Goal: Task Accomplishment & Management: Manage account settings

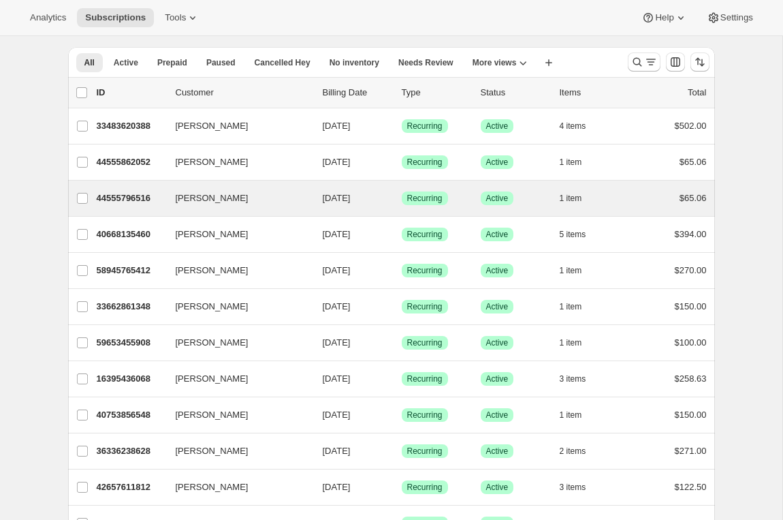
scroll to position [32, 0]
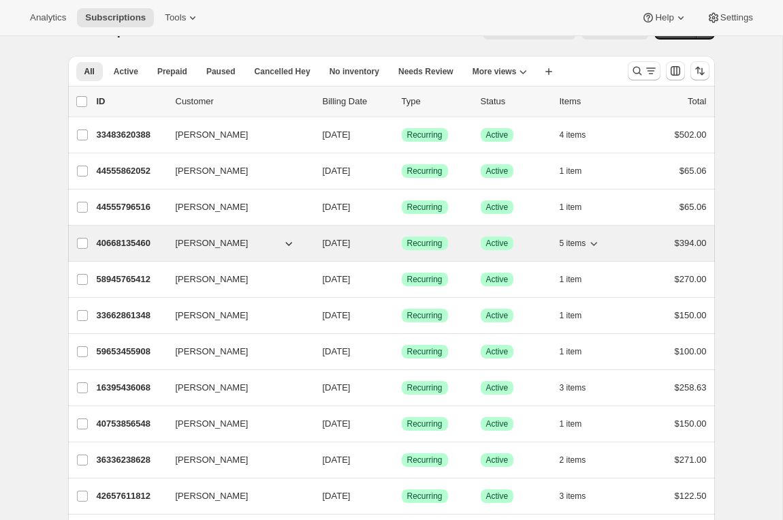
click at [119, 246] on p "40668135460" at bounding box center [131, 243] width 68 height 14
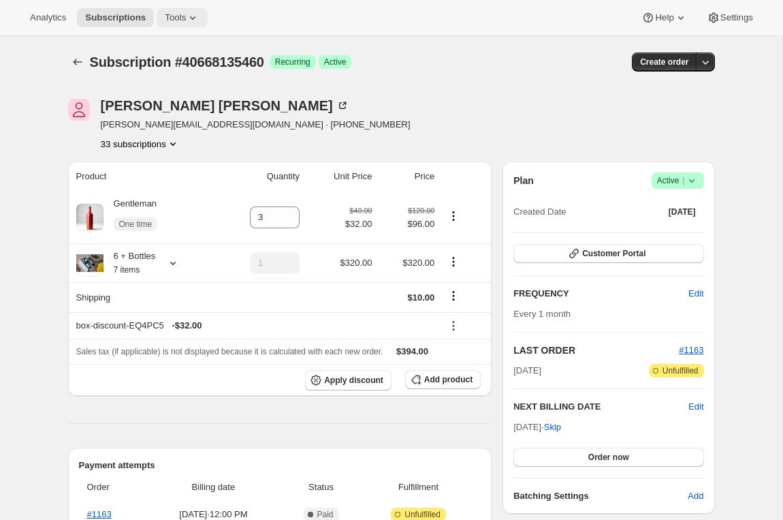
drag, startPoint x: 191, startPoint y: 26, endPoint x: 202, endPoint y: 26, distance: 10.9
click at [191, 26] on button "Tools" at bounding box center [182, 17] width 51 height 19
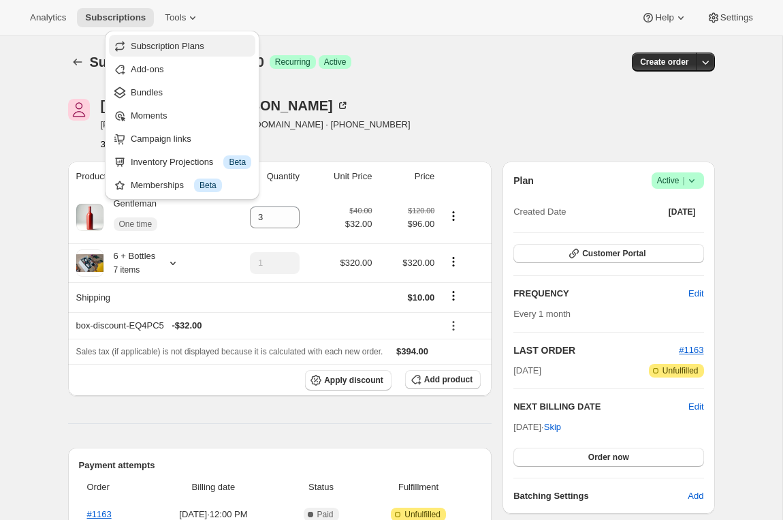
click at [195, 42] on span "Subscription Plans" at bounding box center [168, 46] width 74 height 10
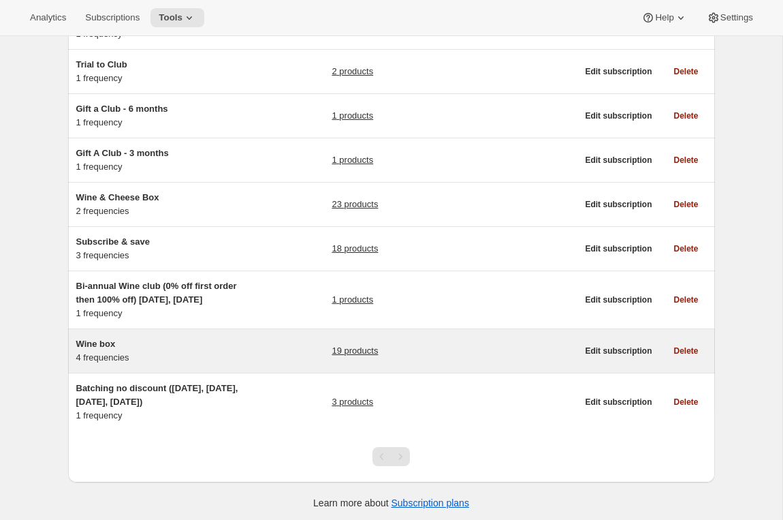
scroll to position [197, 0]
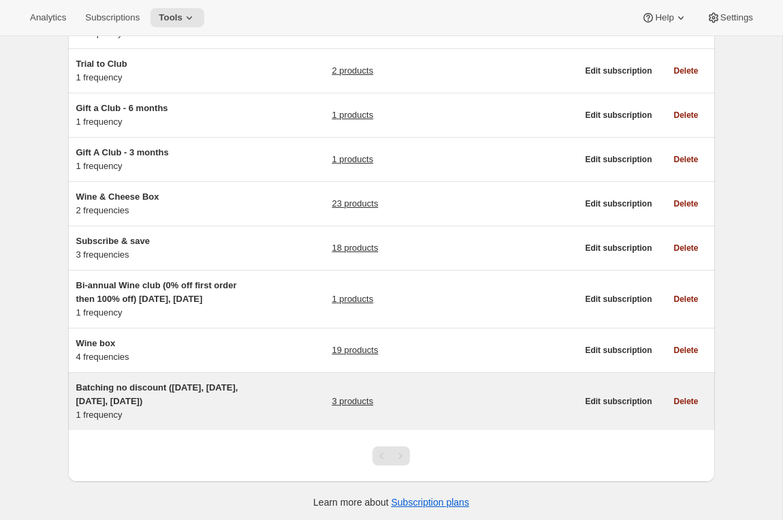
click at [256, 387] on div "Batching no discount (jan 15, april 10, july 21, oct 6) 1 frequency 3 products" at bounding box center [326, 401] width 501 height 41
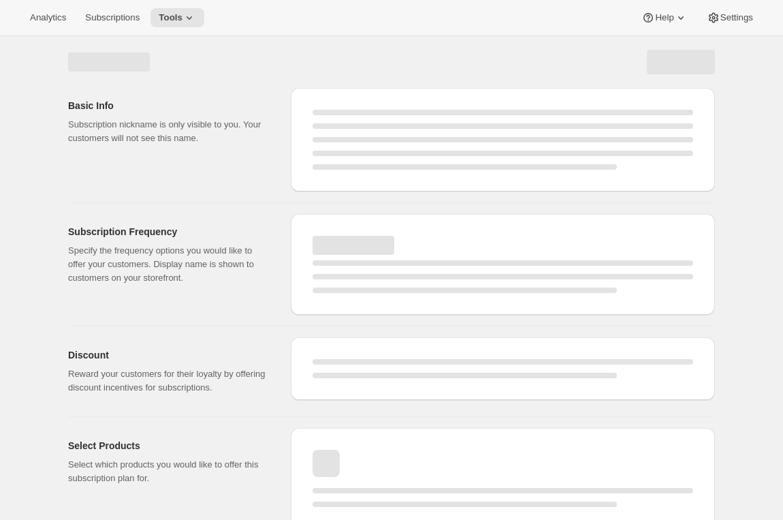
select select "WEEK"
select select "MONTH"
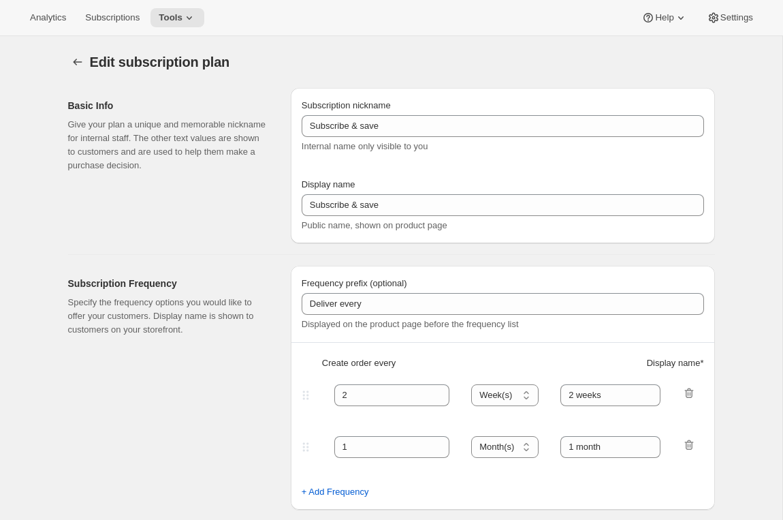
type input "Batching no discount (jan 15, april 10, july 21, oct 6)"
type input "Quarterly Club Shipments"
type input "Shipments in"
type input "3"
select select "MONTH"
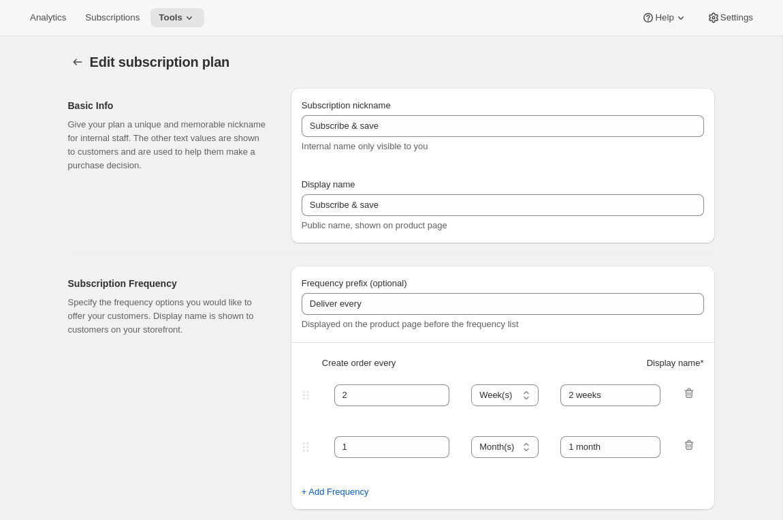
type input "January, April, July and October"
checkbox input "true"
select select "YEARDAY"
select select "15"
select select "4"
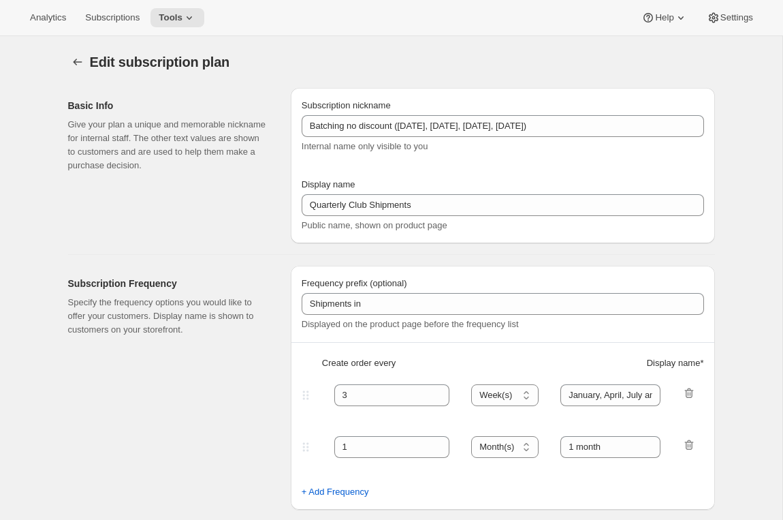
select select "10"
select select "7"
select select "21"
select select "10"
select select "6"
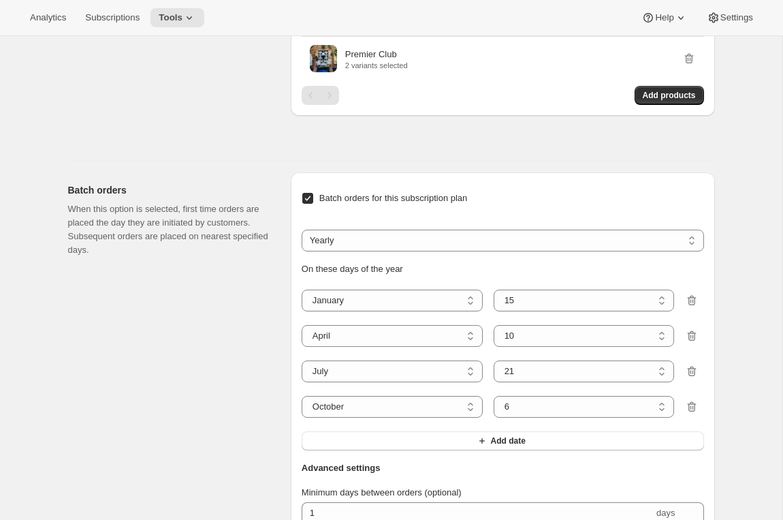
scroll to position [764, 0]
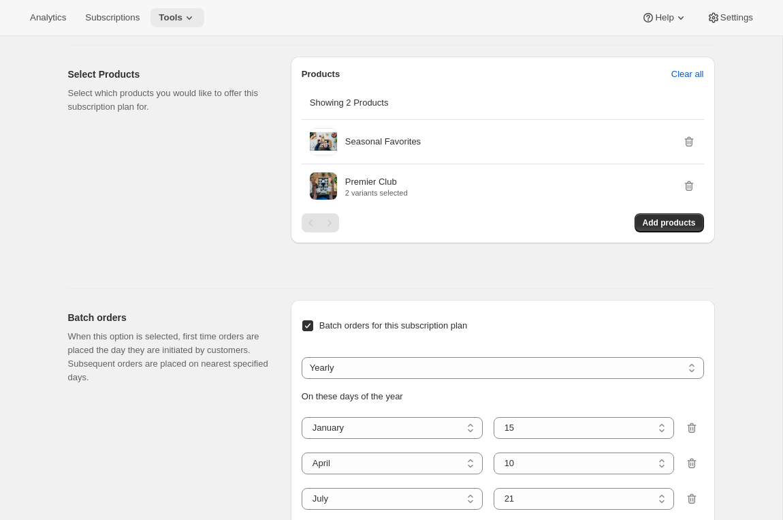
click at [183, 18] on span "Tools" at bounding box center [171, 17] width 24 height 11
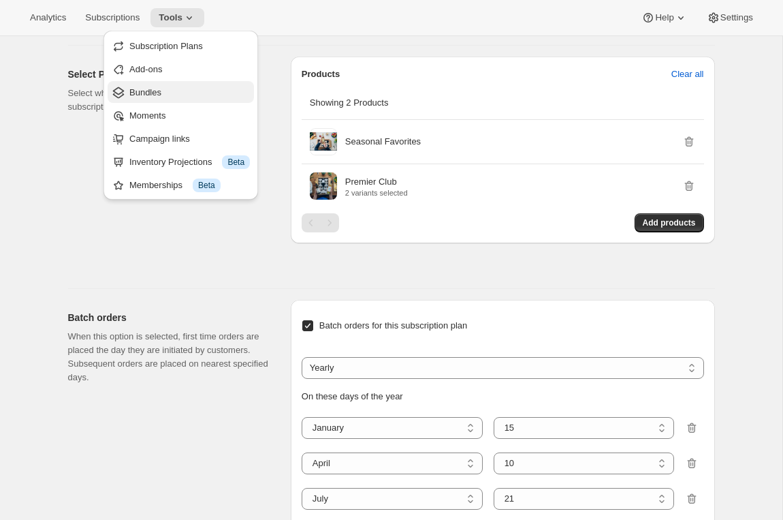
click at [174, 92] on span "Bundles" at bounding box center [189, 93] width 121 height 14
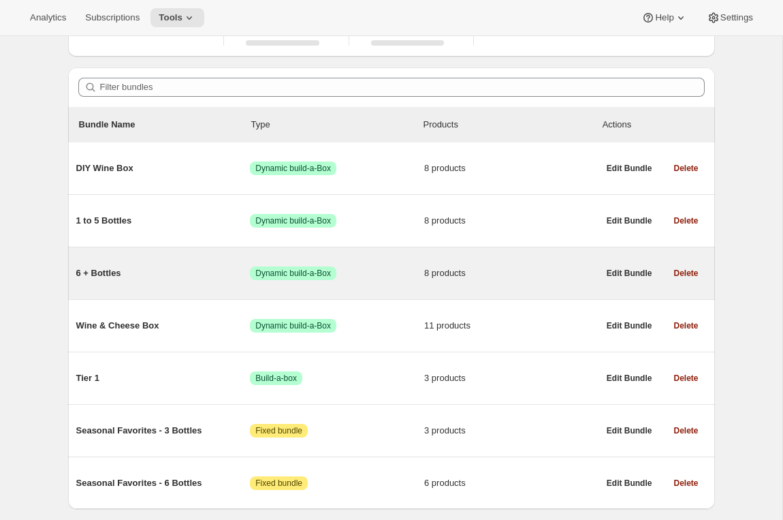
scroll to position [87, 0]
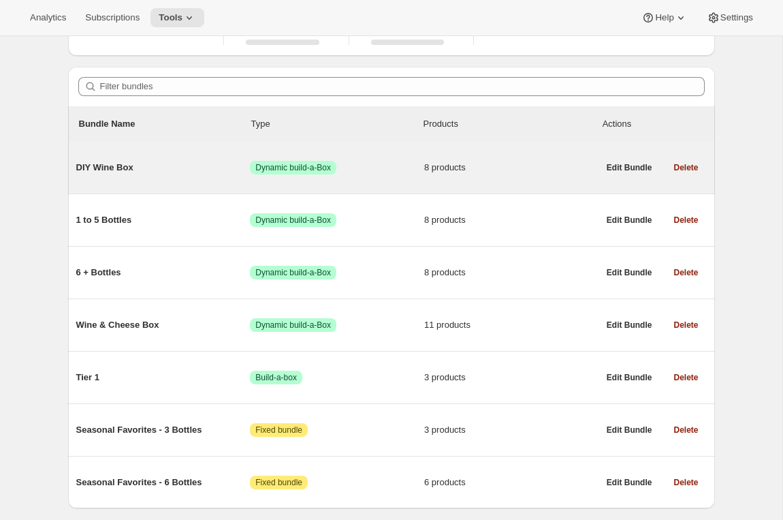
click at [222, 179] on div "DIY Wine Box Success Dynamic build-a-Box 8 products" at bounding box center [337, 167] width 523 height 35
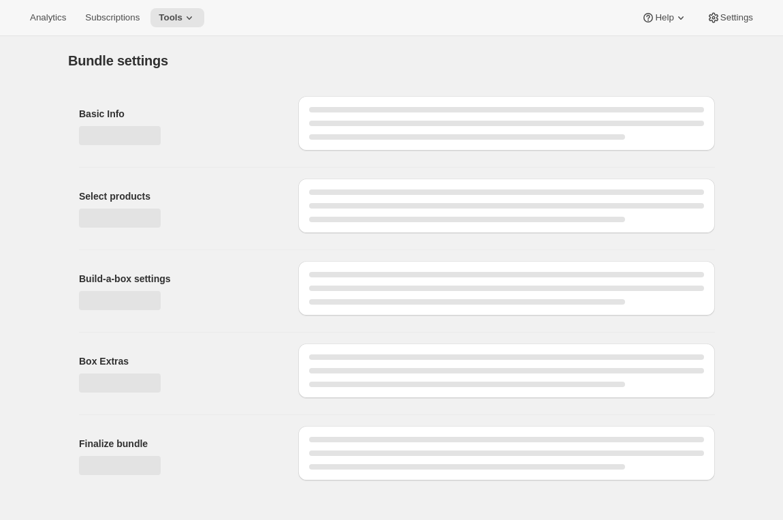
type input "DIY Wine Box"
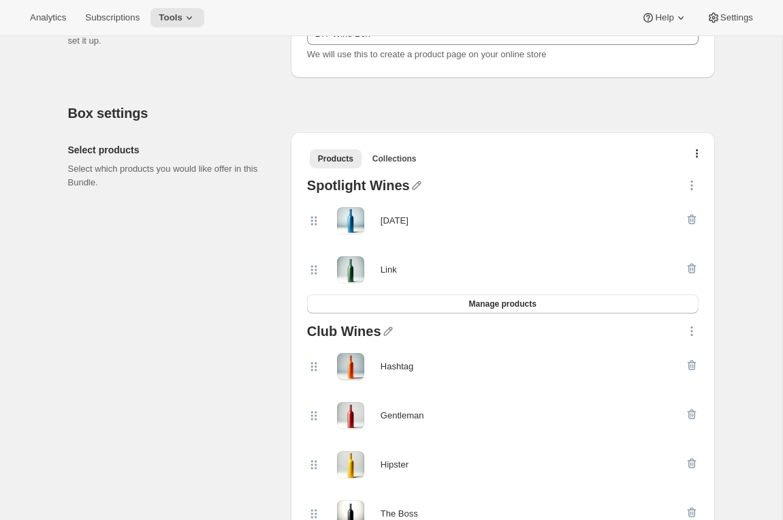
scroll to position [195, 0]
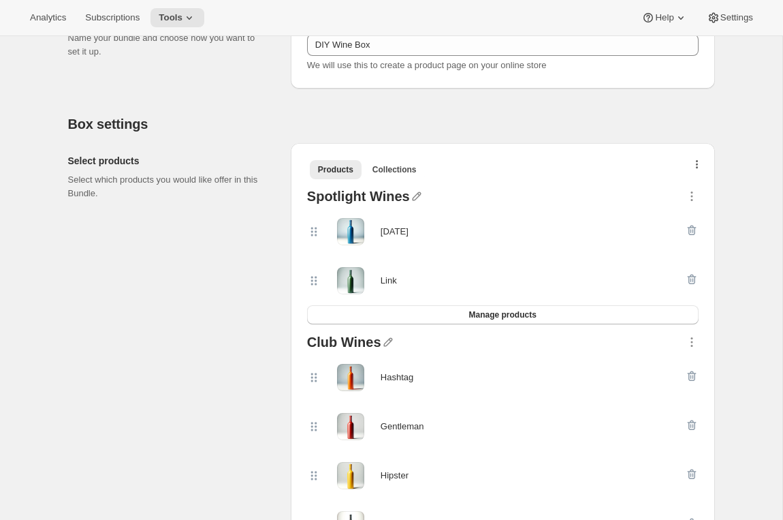
click at [699, 166] on button "button" at bounding box center [698, 168] width 14 height 14
click at [684, 191] on span "Bulk Autoswap for existing subscribers" at bounding box center [683, 193] width 151 height 10
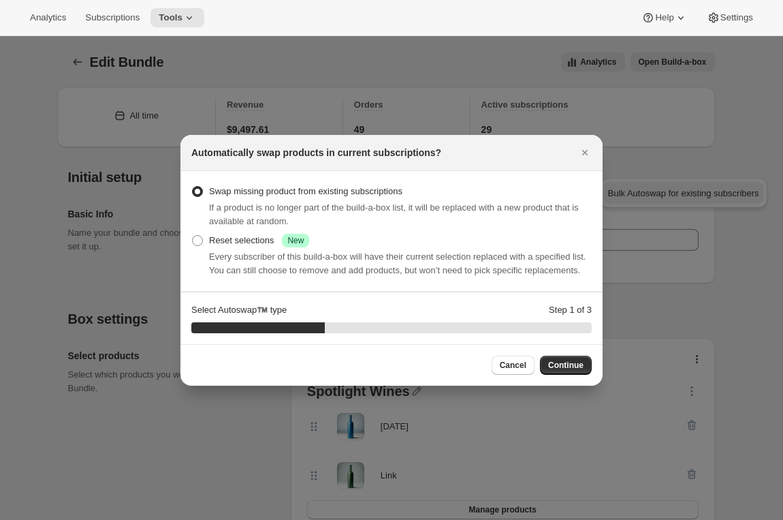
scroll to position [0, 0]
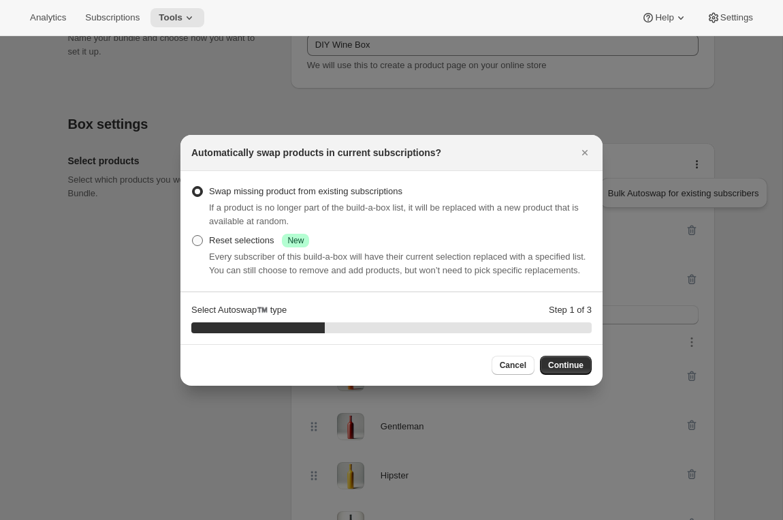
click at [252, 234] on div "Reset selections Success New" at bounding box center [259, 241] width 100 height 14
click at [193, 235] on input "Reset selections Success New" at bounding box center [192, 235] width 1 height 1
radio input "true"
click at [559, 371] on span "Continue" at bounding box center [565, 365] width 35 height 11
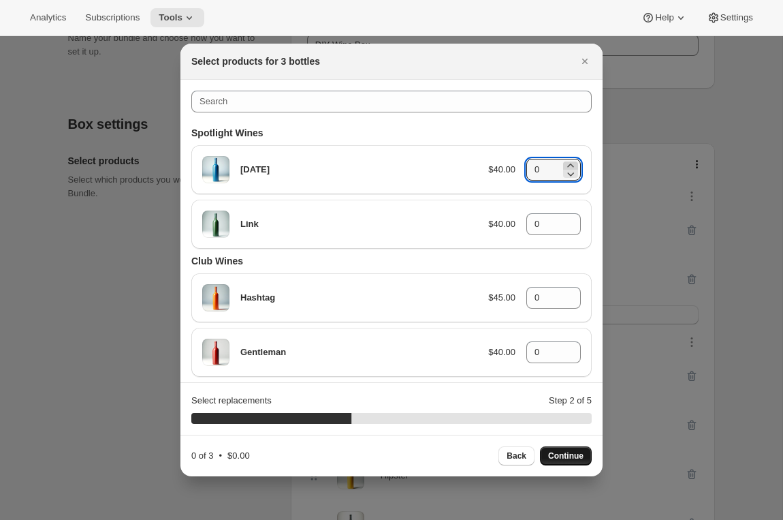
click at [572, 163] on icon ":rgm:" at bounding box center [571, 166] width 14 height 14
type input "1"
click at [570, 217] on icon ":rgm:" at bounding box center [571, 220] width 14 height 14
type input "1"
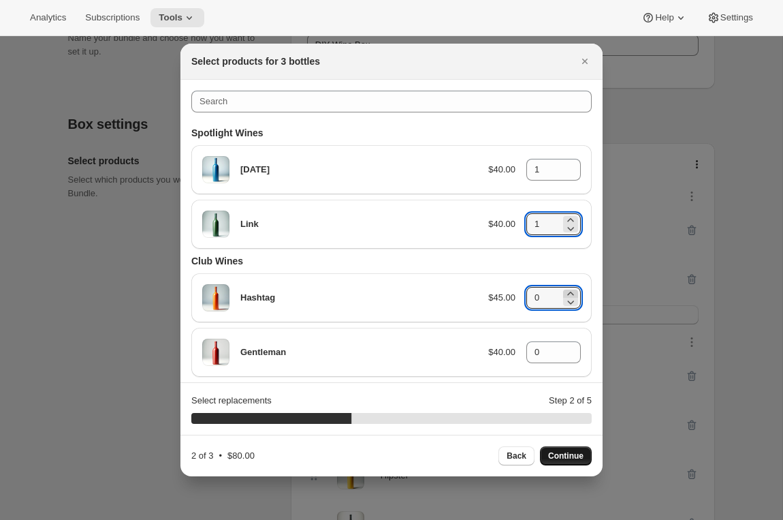
click at [570, 292] on icon ":rgm:" at bounding box center [571, 293] width 6 height 3
type input "1"
click at [559, 456] on span "Continue" at bounding box center [565, 455] width 35 height 11
type input "0"
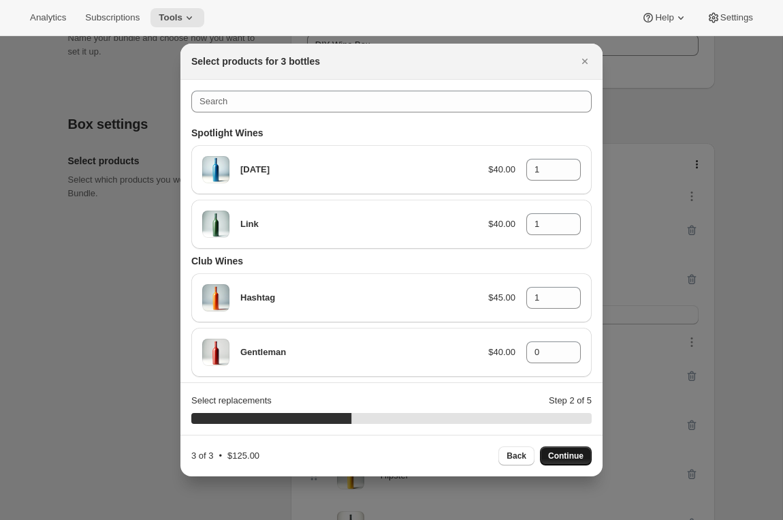
type input "0"
click at [572, 163] on icon ":rgm:" at bounding box center [571, 166] width 14 height 14
type input "1"
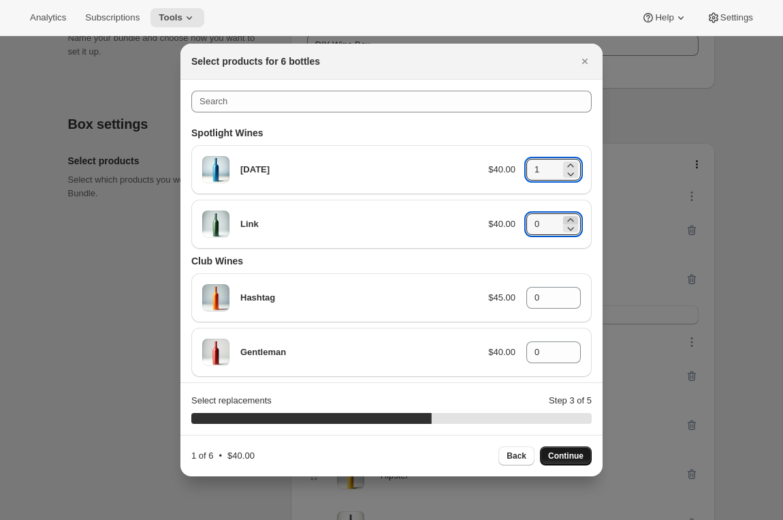
click at [570, 217] on icon ":rgm:" at bounding box center [571, 220] width 14 height 14
type input "2"
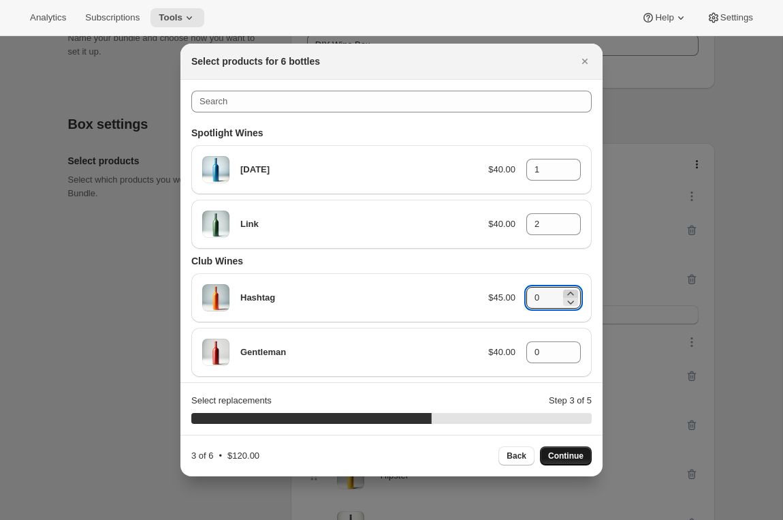
click at [569, 292] on icon ":rgm:" at bounding box center [571, 294] width 14 height 14
type input "2"
click at [572, 345] on icon ":rgm:" at bounding box center [571, 348] width 14 height 14
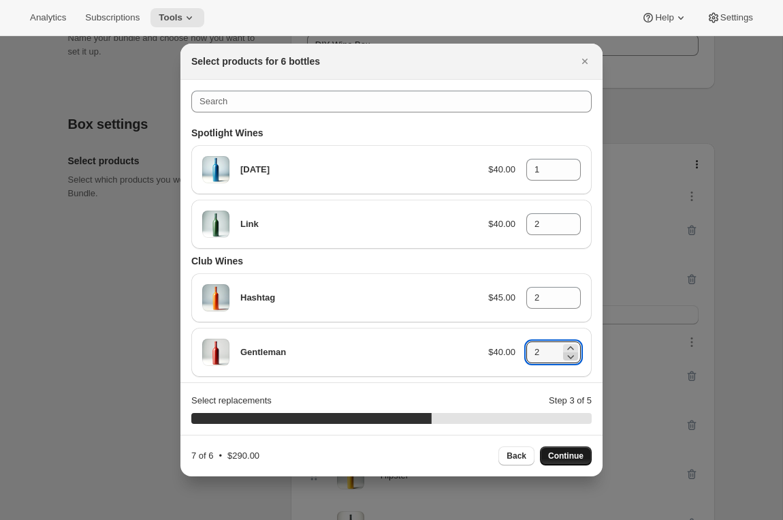
click at [571, 360] on icon ":rgm:" at bounding box center [571, 357] width 14 height 14
type input "1"
click at [558, 450] on button "Continue" at bounding box center [566, 455] width 52 height 19
type input "0"
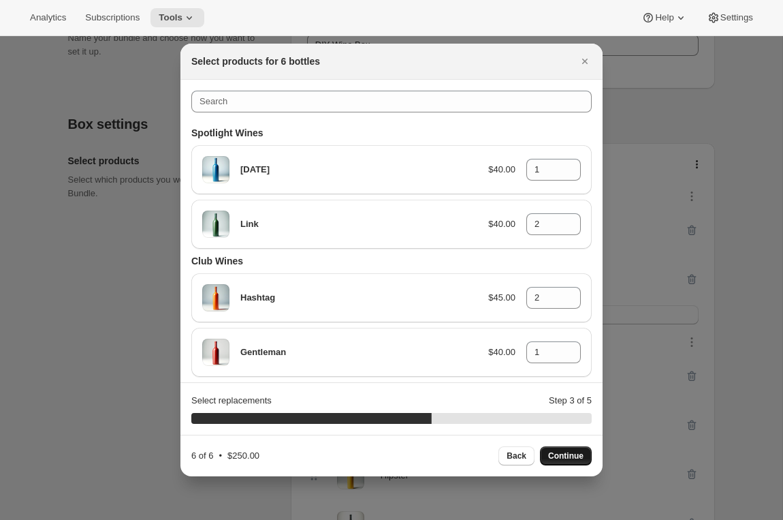
type input "0"
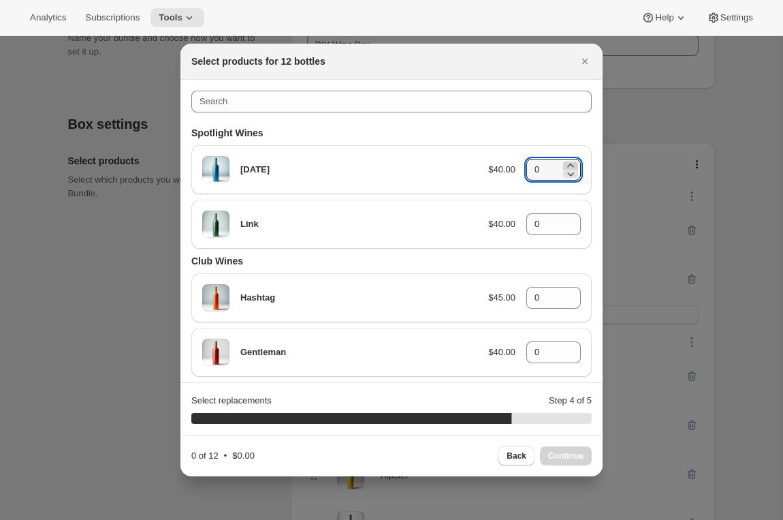
click at [569, 162] on icon ":rgm:" at bounding box center [571, 166] width 14 height 14
type input "3"
click at [568, 218] on icon ":rgm:" at bounding box center [571, 220] width 14 height 14
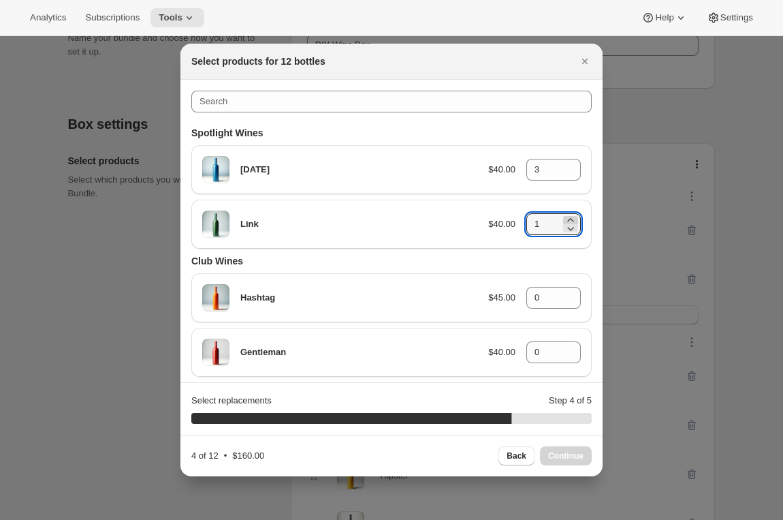
click at [568, 218] on icon ":rgm:" at bounding box center [571, 220] width 14 height 14
click at [569, 230] on icon ":rgm:" at bounding box center [571, 228] width 14 height 14
type input "3"
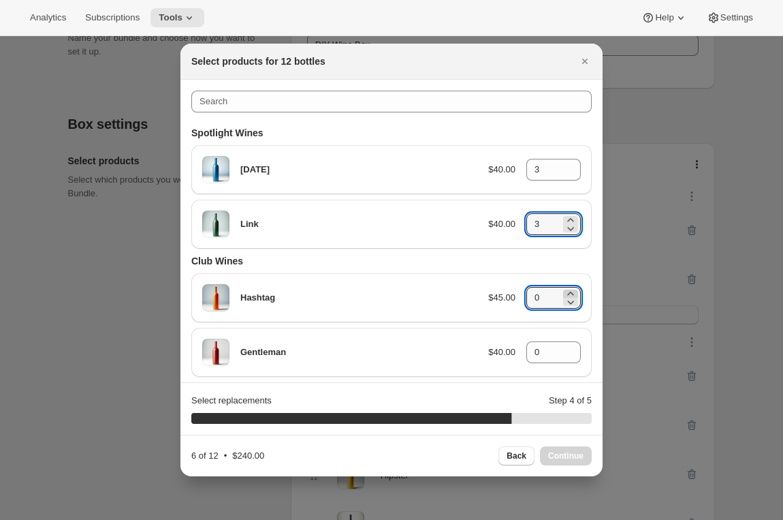
click at [568, 292] on icon ":rgm:" at bounding box center [571, 294] width 14 height 14
click at [571, 300] on icon ":rgm:" at bounding box center [571, 302] width 14 height 14
type input "3"
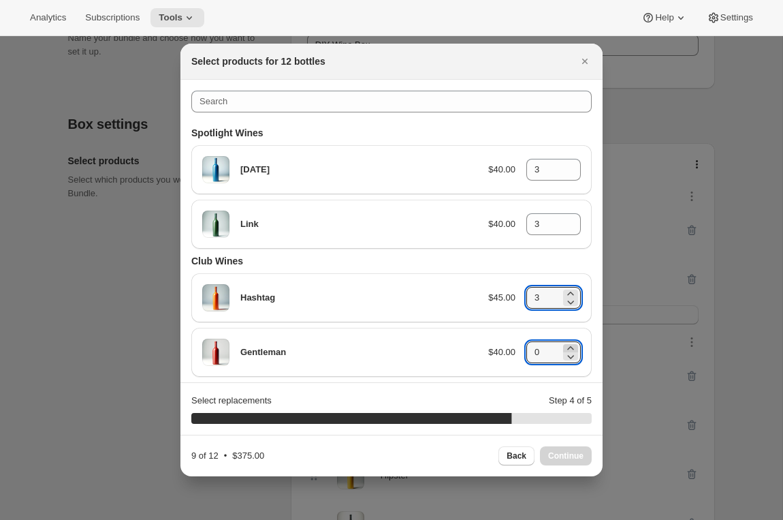
click at [568, 347] on icon ":rgm:" at bounding box center [571, 348] width 14 height 14
type input "3"
click at [586, 59] on icon "Close" at bounding box center [585, 62] width 14 height 14
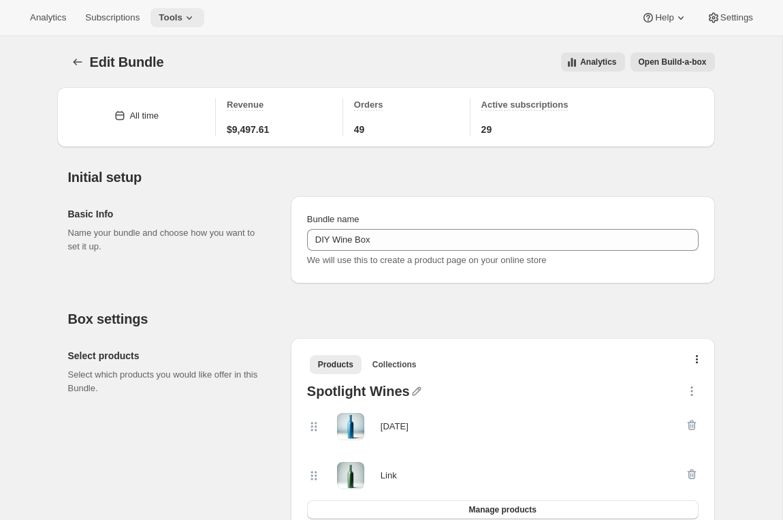
click at [183, 16] on span "Tools" at bounding box center [171, 17] width 24 height 11
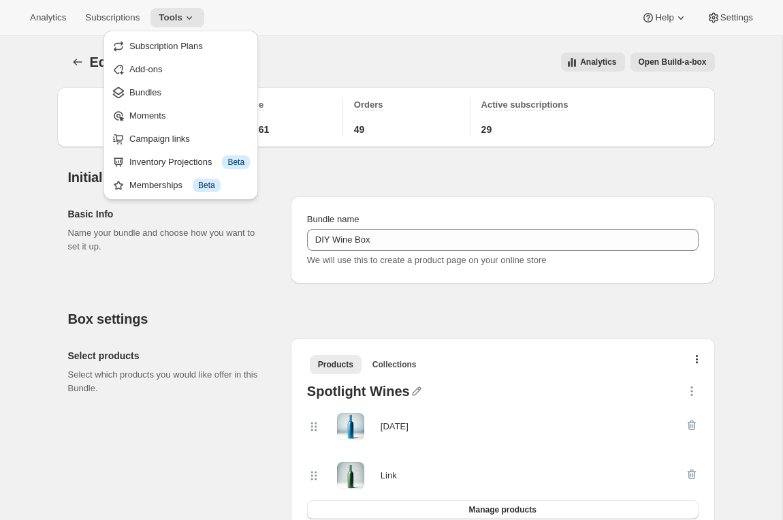
click at [329, 57] on div "Analytics Open Build-a-box" at bounding box center [447, 61] width 535 height 19
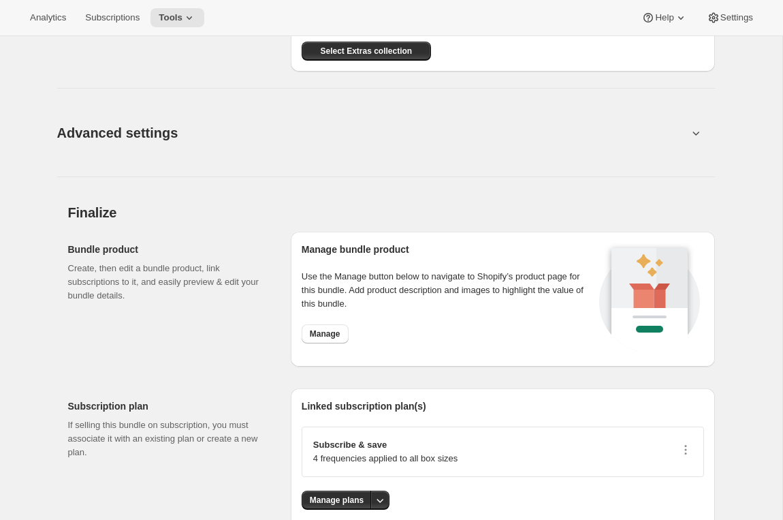
scroll to position [1519, 0]
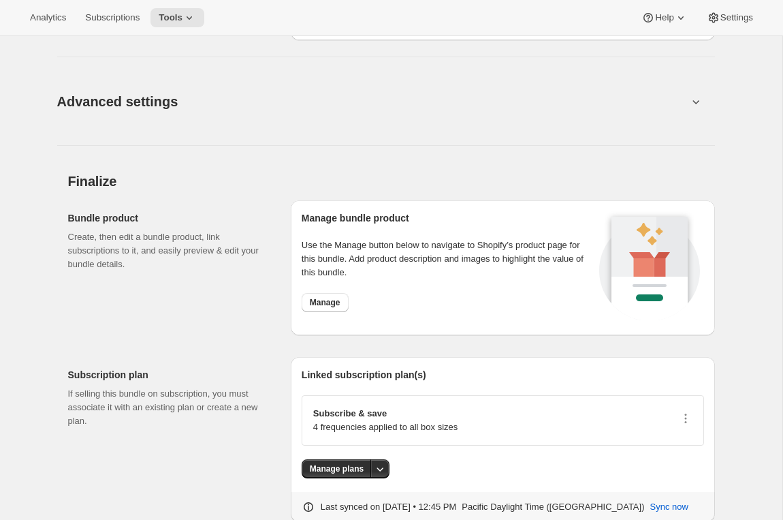
click at [121, 104] on span "Advanced settings" at bounding box center [117, 102] width 121 height 22
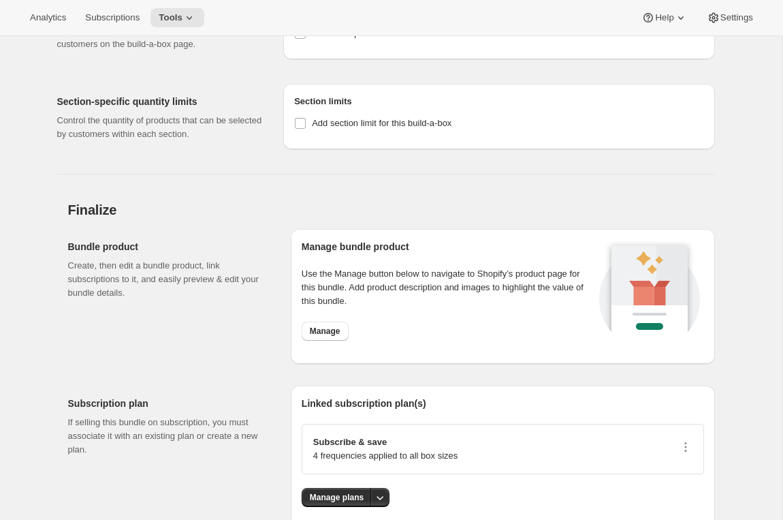
scroll to position [1679, 0]
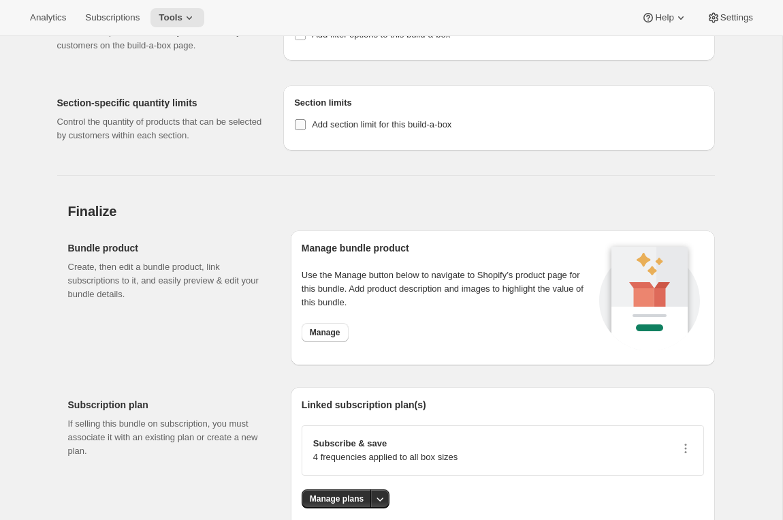
click at [328, 125] on span "Add section limit for this build-a-box" at bounding box center [382, 124] width 140 height 10
click at [306, 125] on input "Add section limit for this build-a-box" at bounding box center [300, 124] width 11 height 11
checkbox input "true"
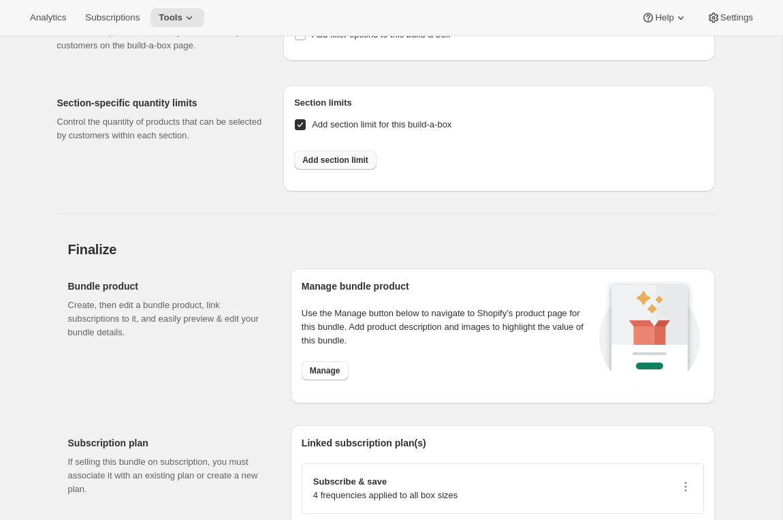
click at [324, 163] on span "Add section limit" at bounding box center [335, 160] width 66 height 11
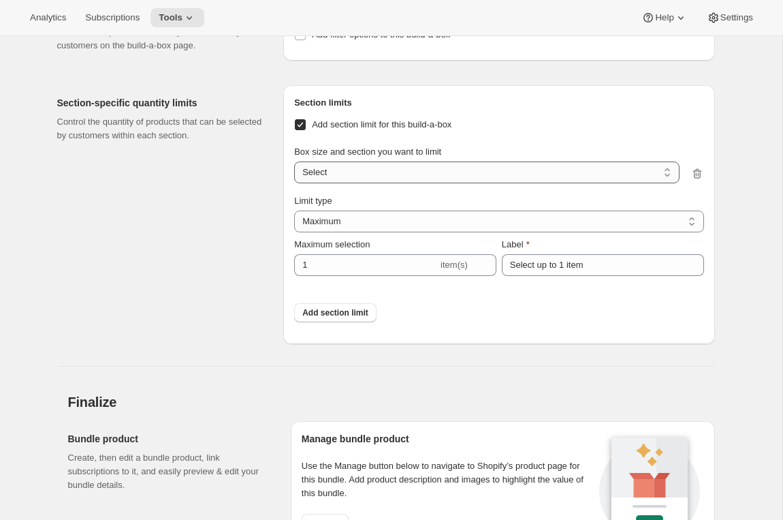
click at [347, 167] on select "3 bottles / Spotlight Wines 3 bottles / Club Wines 6 bottles / Spotlight Wines …" at bounding box center [486, 172] width 385 height 22
select select "gid://shopify/ProductVariant/41085701750820_255a0634-dd1b-4f32-b1e5-8cbb5ea4b3a2"
click at [294, 161] on select "3 bottles / Spotlight Wines 3 bottles / Club Wines 6 bottles / Spotlight Wines …" at bounding box center [486, 172] width 385 height 22
click at [345, 122] on span "Add section limit for this build-a-box" at bounding box center [382, 124] width 140 height 10
click at [306, 122] on input "Add section limit for this build-a-box" at bounding box center [300, 124] width 11 height 11
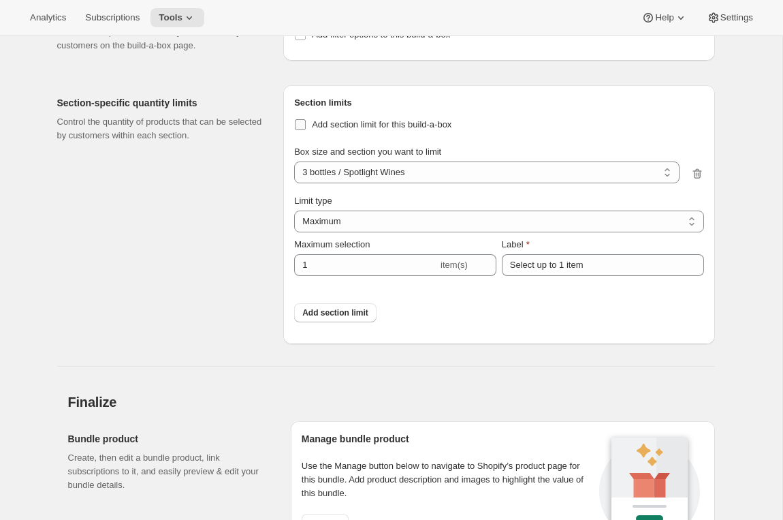
checkbox input "false"
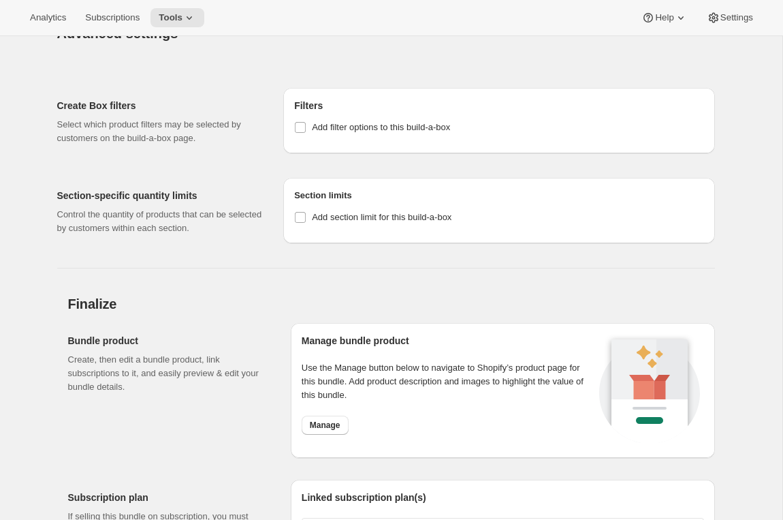
scroll to position [1504, 0]
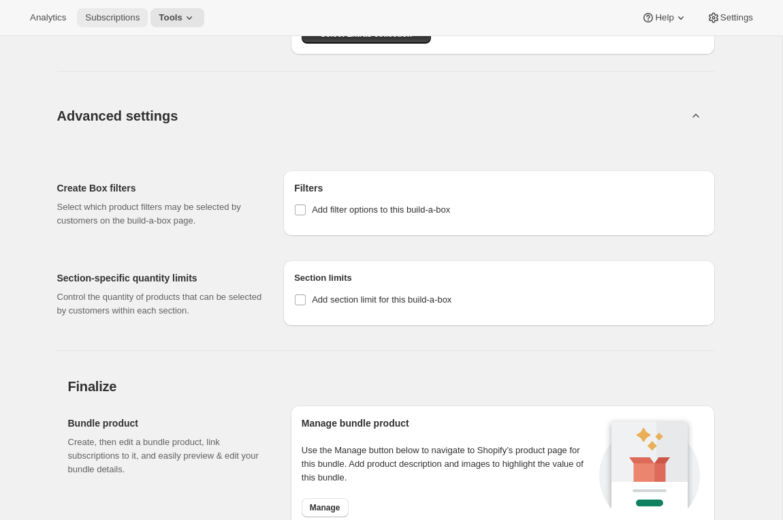
click at [123, 20] on span "Subscriptions" at bounding box center [112, 17] width 55 height 11
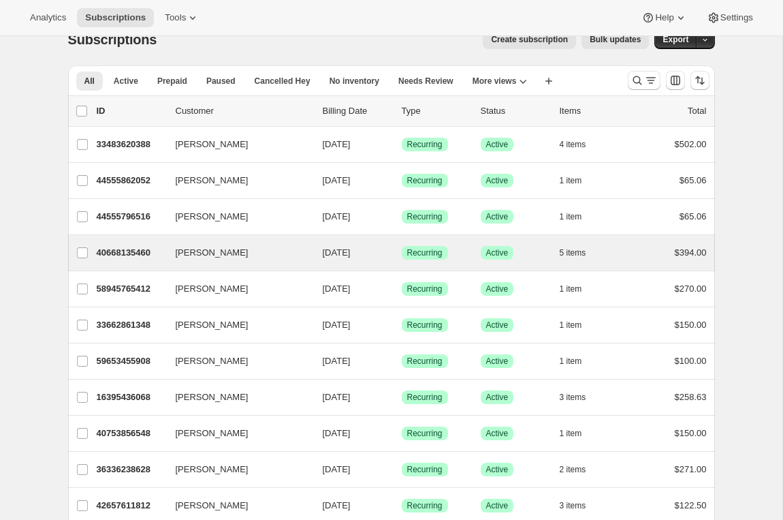
scroll to position [28, 0]
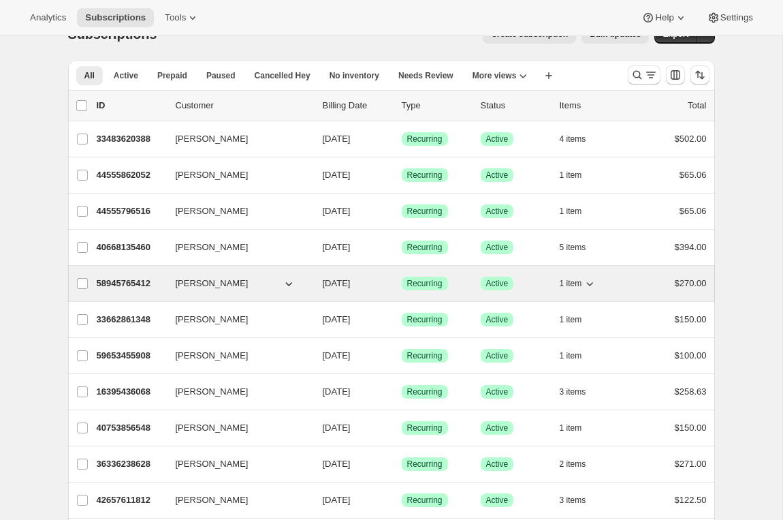
click at [123, 283] on p "58945765412" at bounding box center [131, 284] width 68 height 14
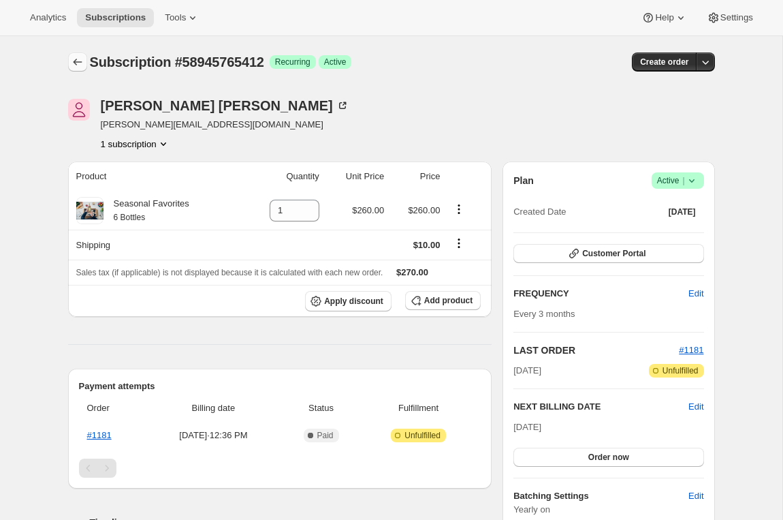
click at [77, 55] on icon "Subscriptions" at bounding box center [78, 62] width 14 height 14
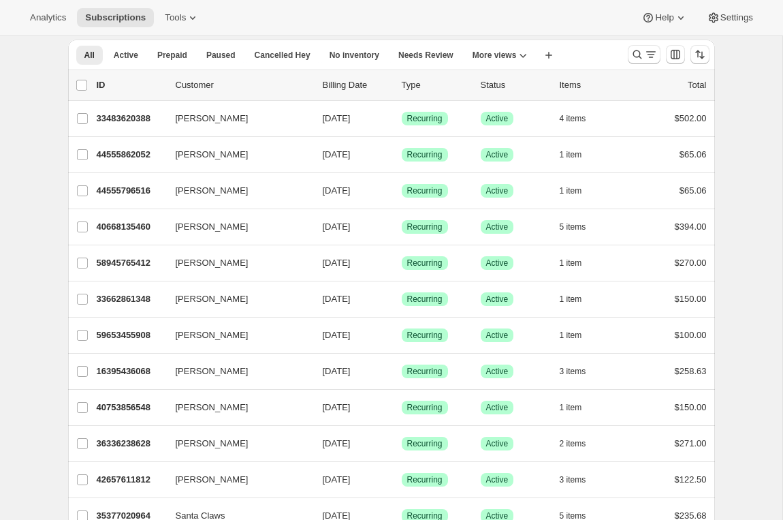
scroll to position [50, 0]
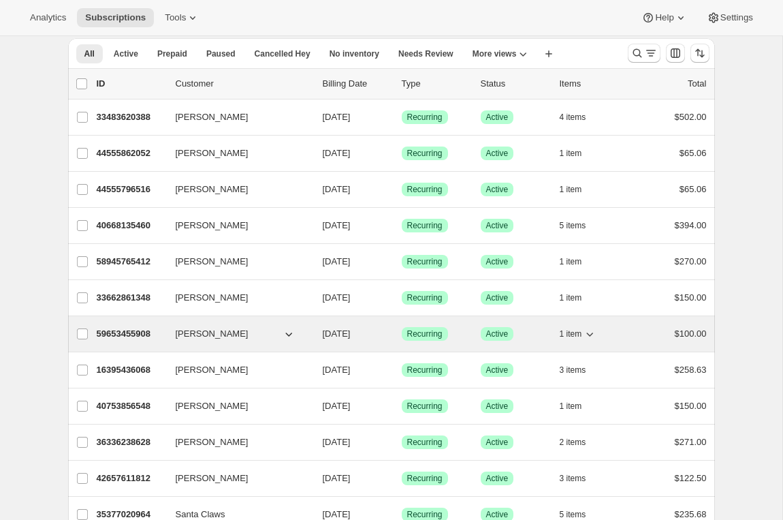
click at [129, 334] on p "59653455908" at bounding box center [131, 334] width 68 height 14
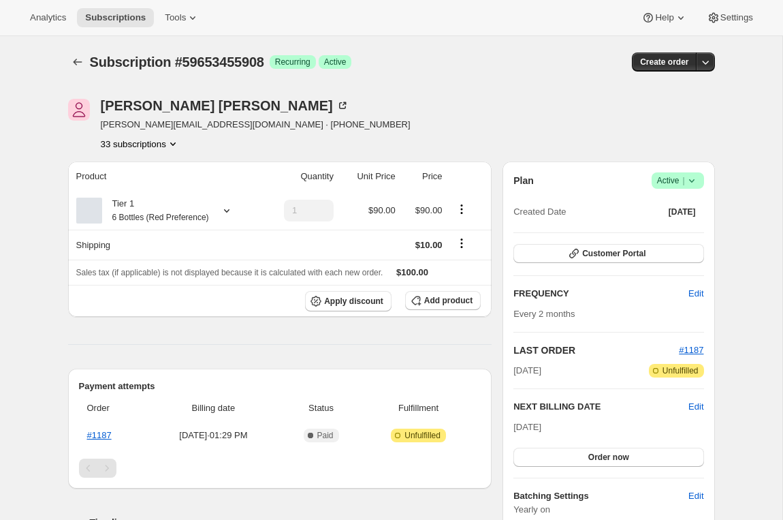
click at [129, 144] on button "33 subscriptions" at bounding box center [140, 144] width 79 height 14
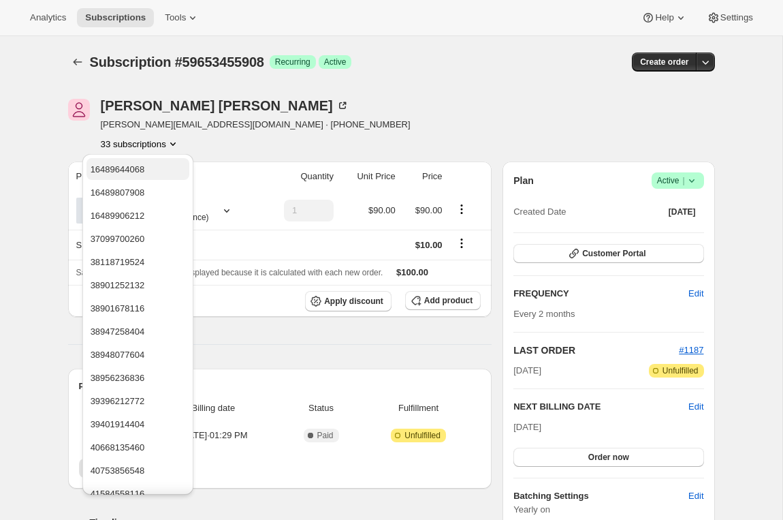
click at [137, 171] on span "16489644068" at bounding box center [118, 169] width 55 height 10
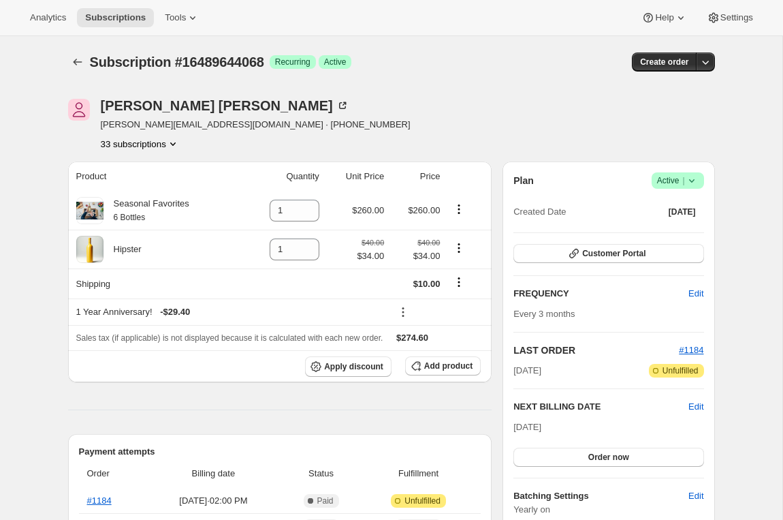
click at [142, 144] on button "33 subscriptions" at bounding box center [140, 144] width 79 height 14
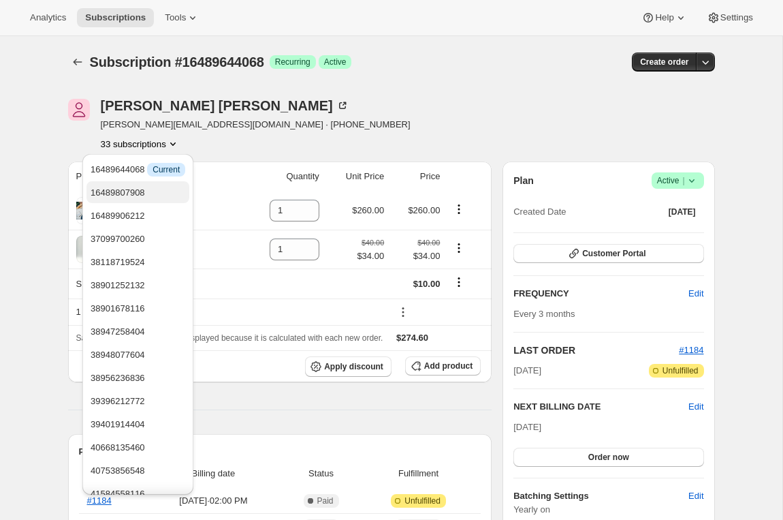
click at [131, 187] on span "16489807908" at bounding box center [118, 192] width 55 height 10
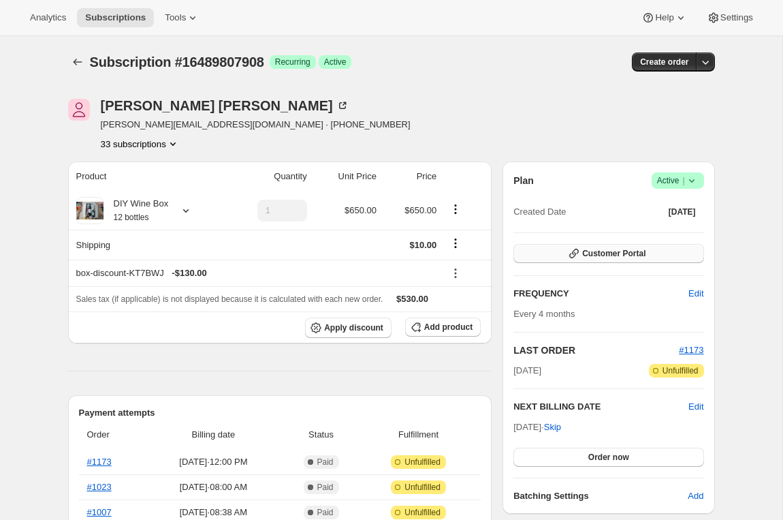
click at [604, 249] on span "Customer Portal" at bounding box center [614, 253] width 63 height 11
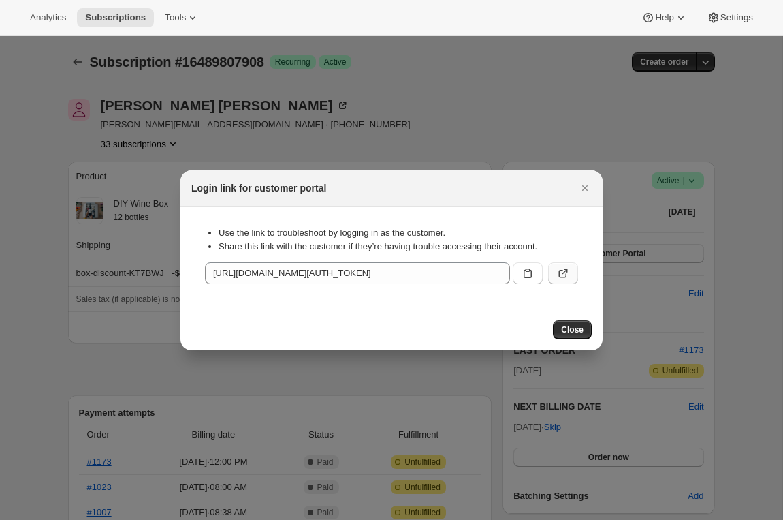
click at [563, 272] on icon ":r1hb:" at bounding box center [564, 273] width 14 height 14
click at [582, 191] on icon "Close" at bounding box center [585, 188] width 14 height 14
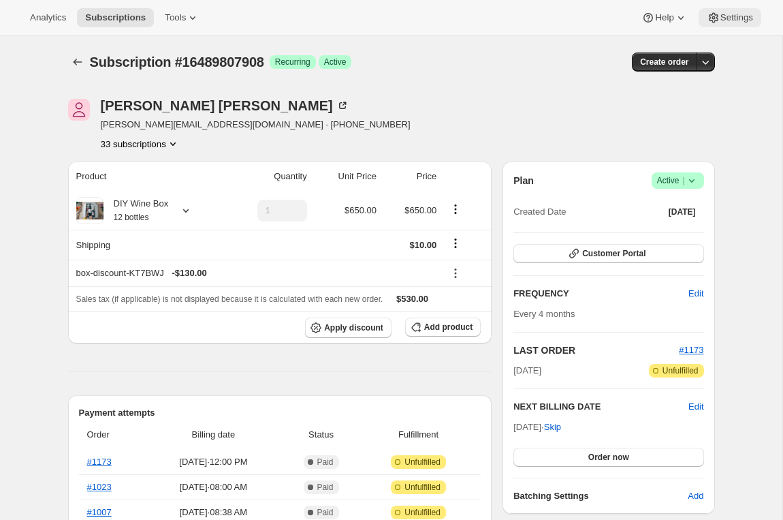
click at [721, 16] on span "Settings" at bounding box center [737, 17] width 33 height 11
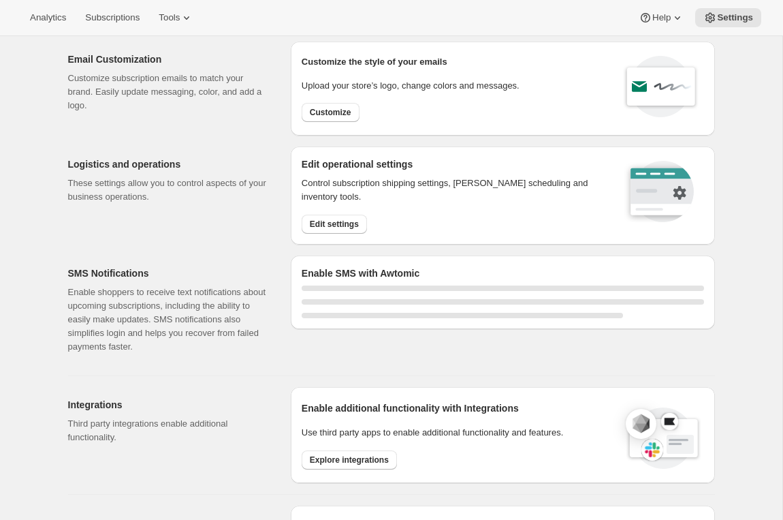
scroll to position [45, 0]
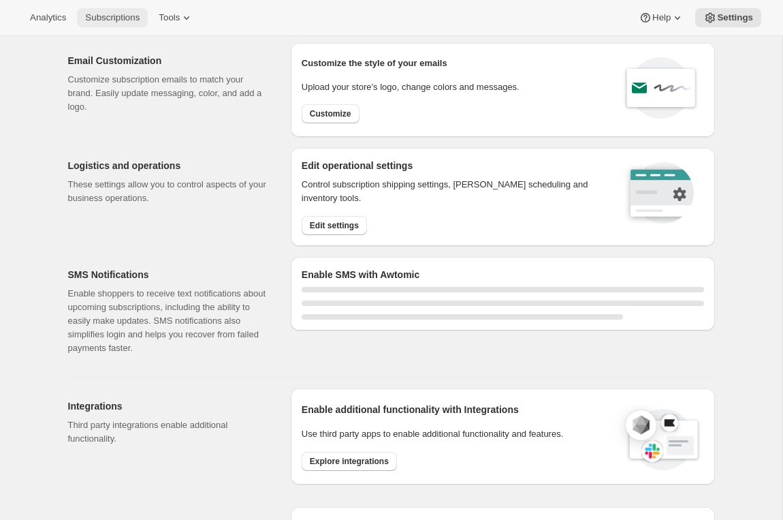
click at [131, 12] on span "Subscriptions" at bounding box center [112, 17] width 55 height 11
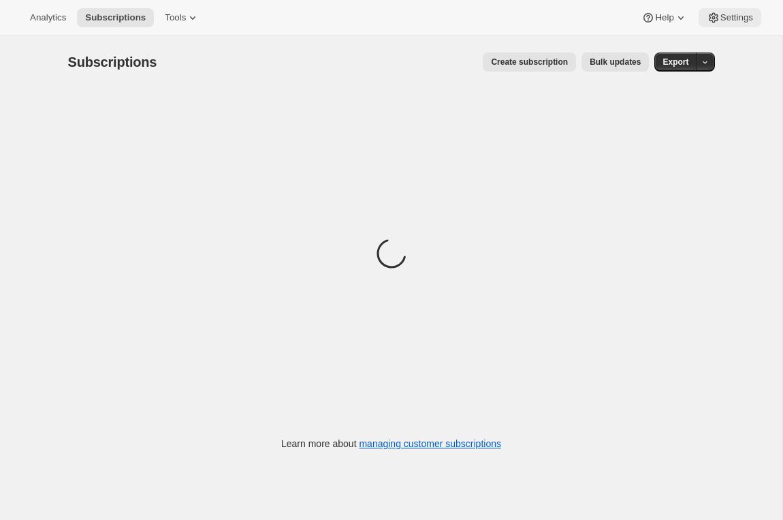
click at [732, 18] on span "Settings" at bounding box center [737, 17] width 33 height 11
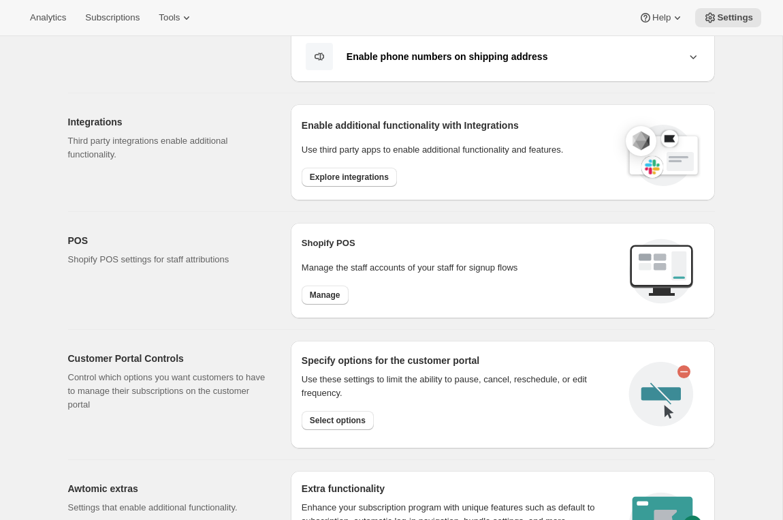
scroll to position [525, 0]
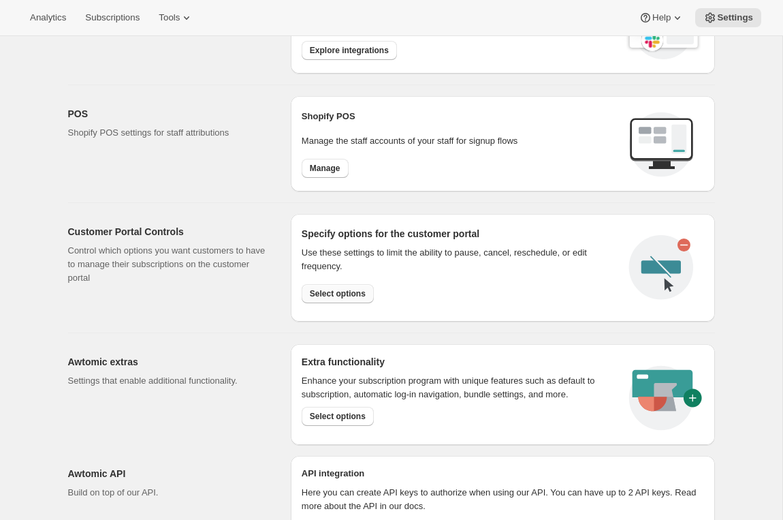
click at [326, 290] on span "Select options" at bounding box center [338, 293] width 56 height 11
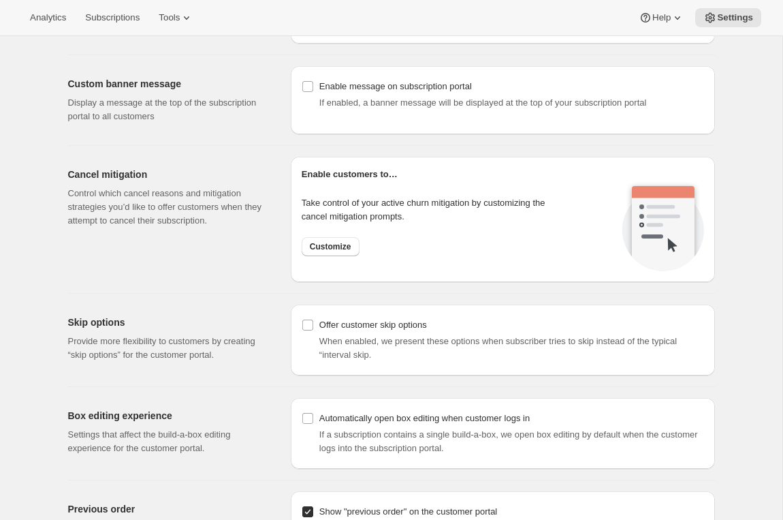
scroll to position [939, 0]
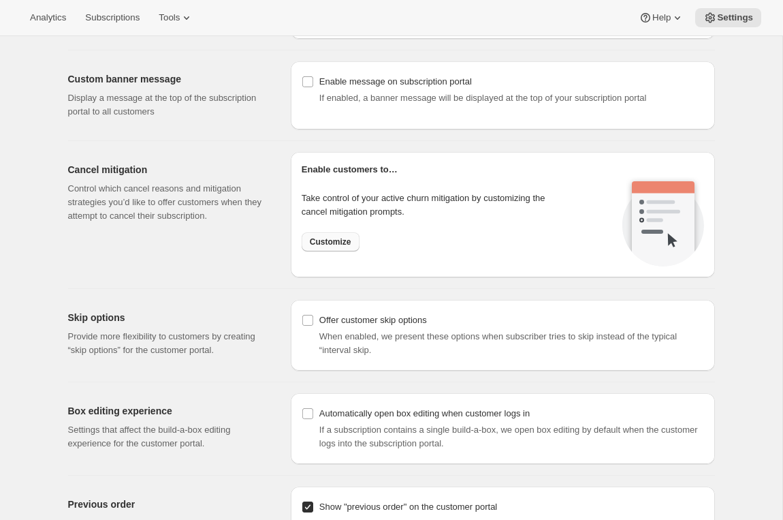
click at [347, 238] on span "Customize" at bounding box center [331, 241] width 42 height 11
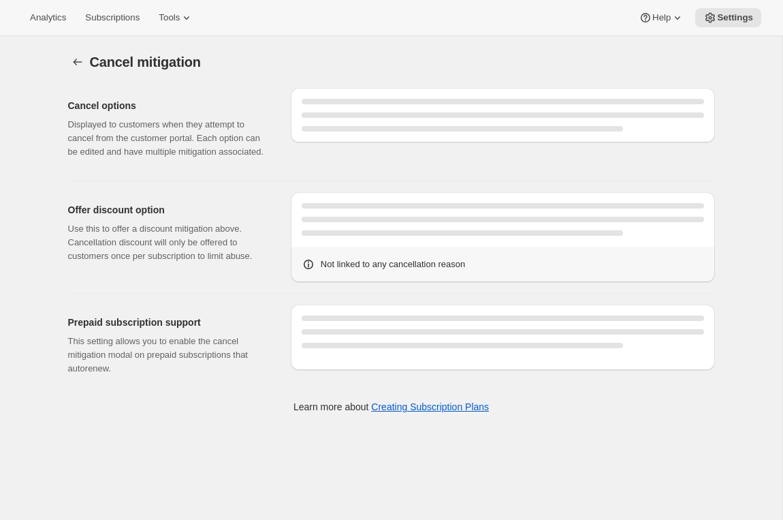
select select "SPECIFIC_INSTANCES"
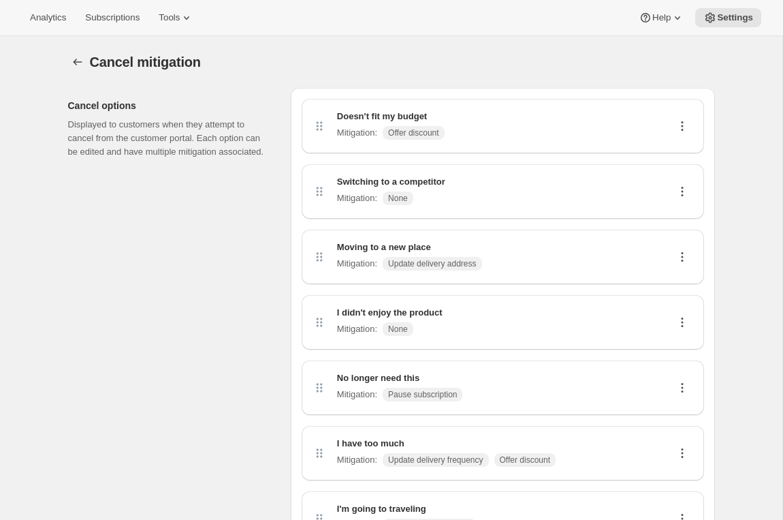
click at [681, 125] on icon at bounding box center [682, 126] width 2 height 2
click at [674, 147] on span "Edit" at bounding box center [676, 152] width 15 height 10
select select "showDiscount"
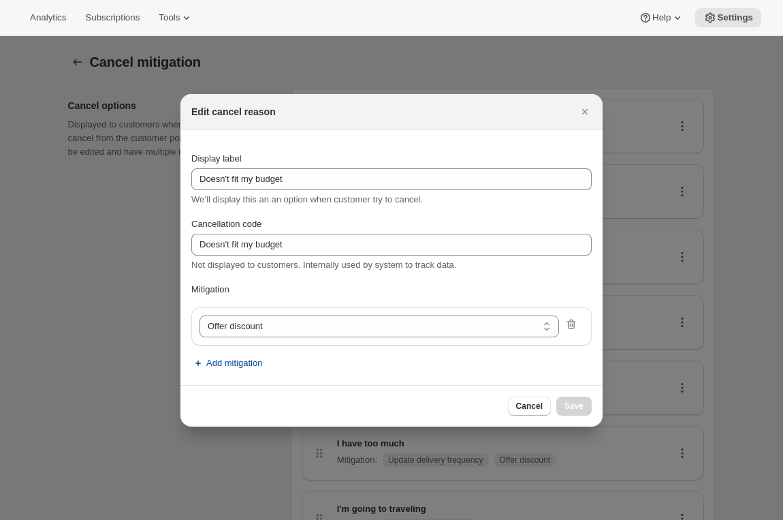
click at [240, 364] on span "Add mitigation" at bounding box center [234, 363] width 56 height 14
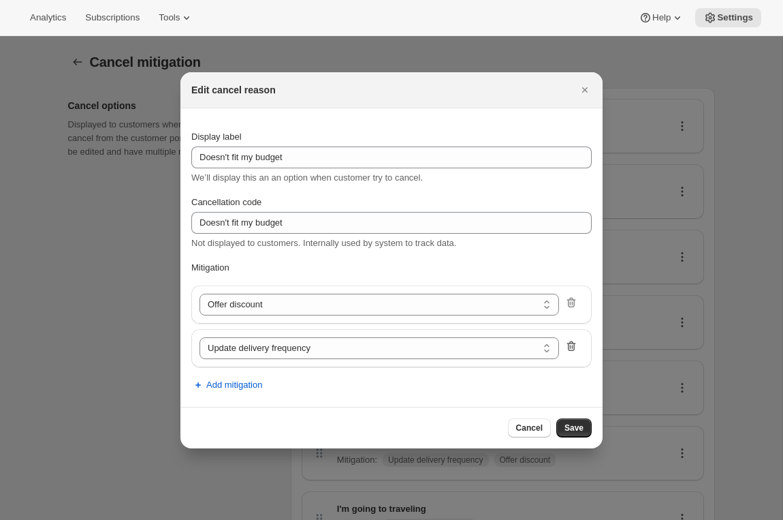
click at [570, 350] on icon ":r1kp:" at bounding box center [571, 346] width 9 height 10
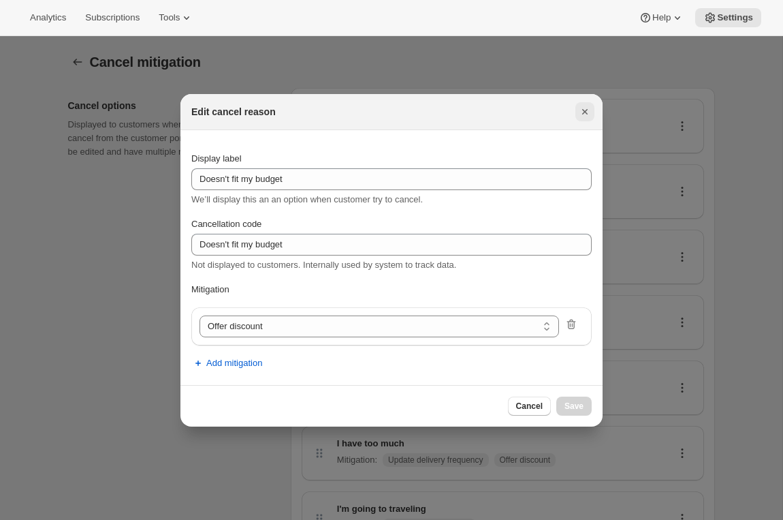
click at [581, 108] on icon "Close" at bounding box center [585, 112] width 14 height 14
select select "frequency"
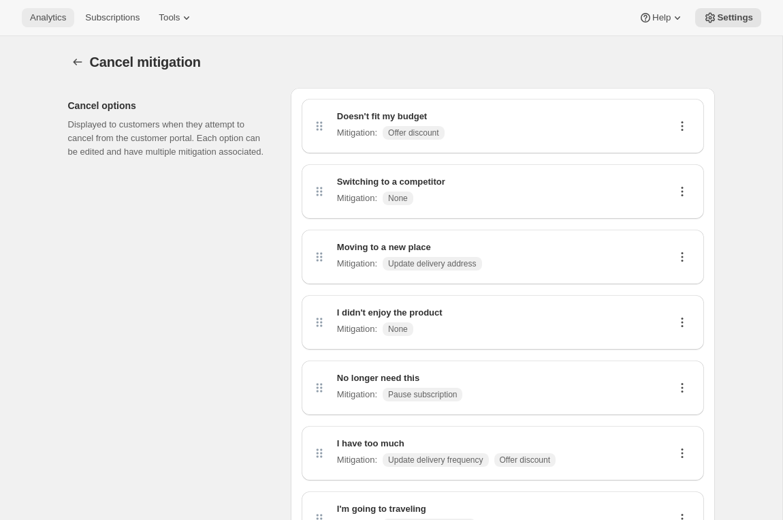
click at [54, 21] on span "Analytics" at bounding box center [48, 17] width 36 height 11
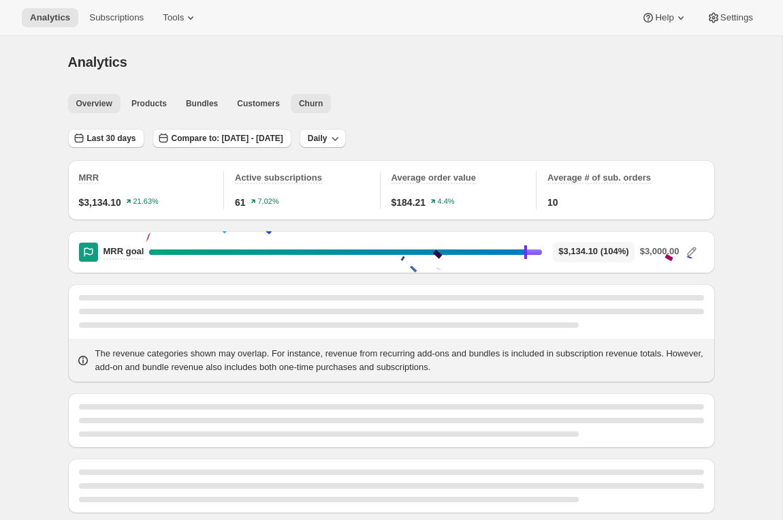
click at [317, 104] on span "Churn" at bounding box center [311, 103] width 24 height 11
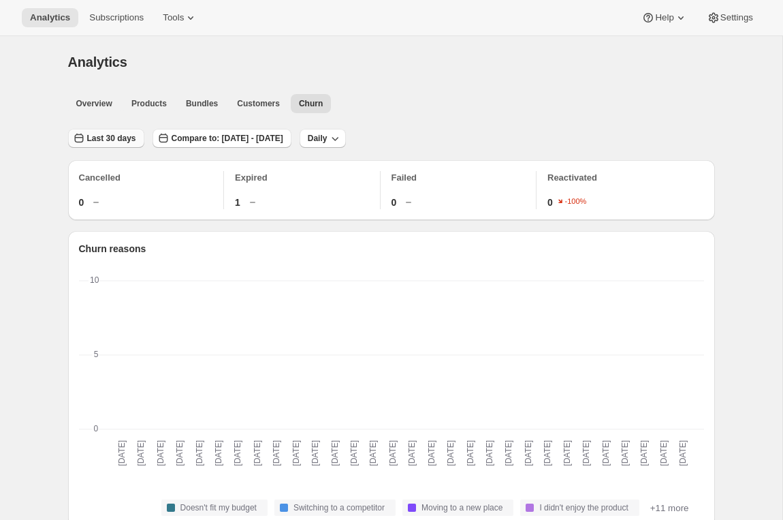
click at [108, 137] on span "Last 30 days" at bounding box center [111, 138] width 49 height 11
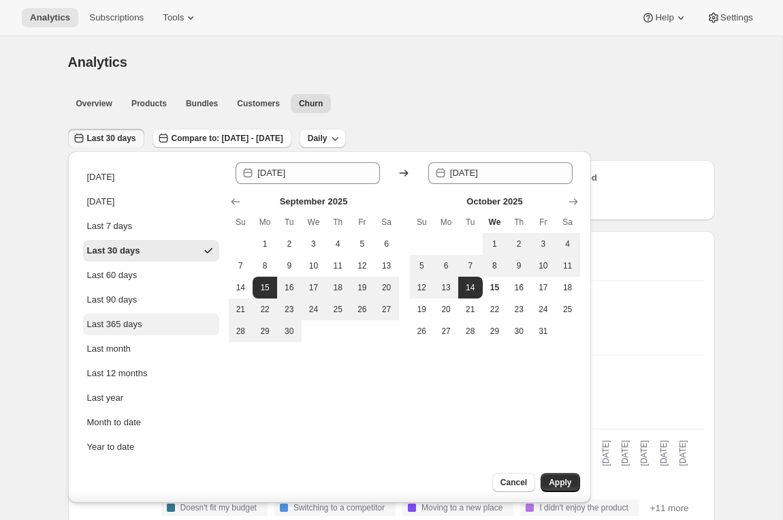
click at [123, 328] on div "Last 365 days" at bounding box center [114, 324] width 55 height 14
type input "2024-10-15"
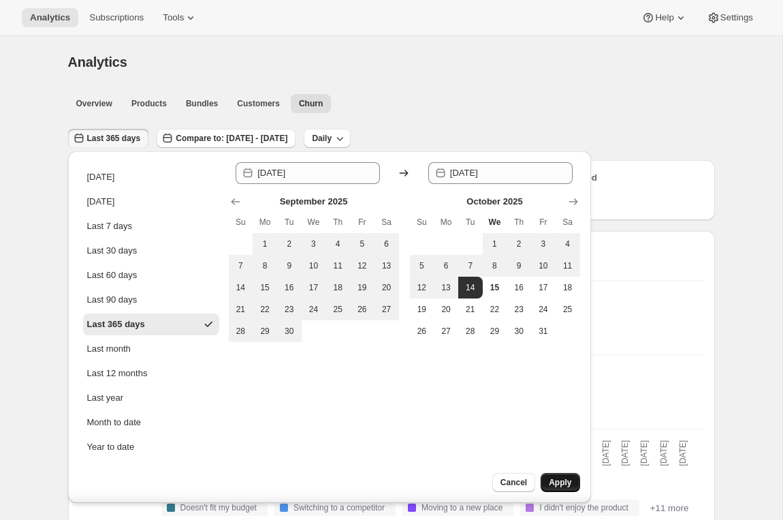
click at [565, 480] on span "Apply" at bounding box center [560, 482] width 22 height 11
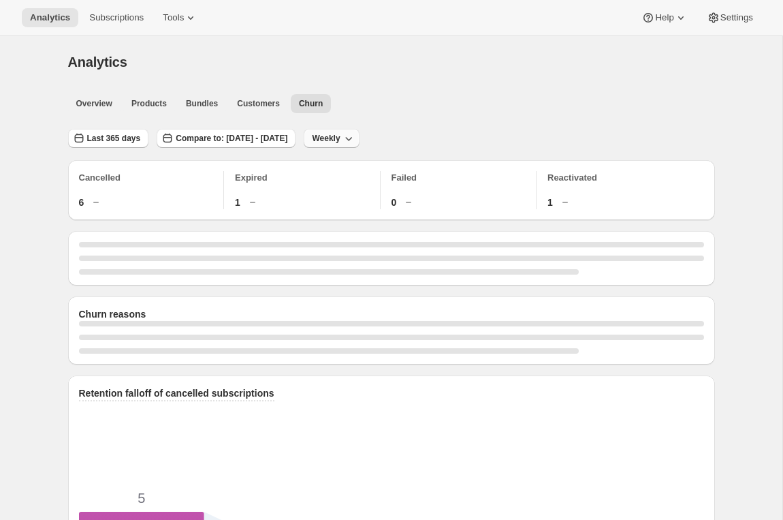
click at [359, 132] on button "Weekly" at bounding box center [331, 138] width 55 height 19
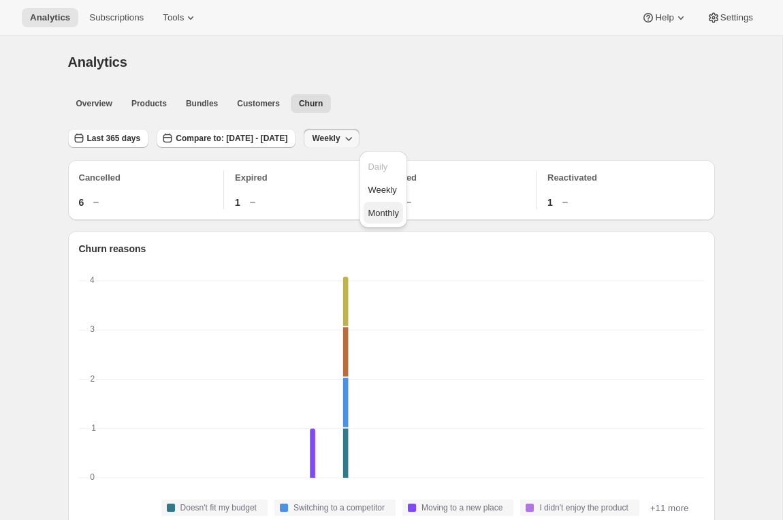
click at [384, 204] on button "Monthly" at bounding box center [384, 213] width 40 height 22
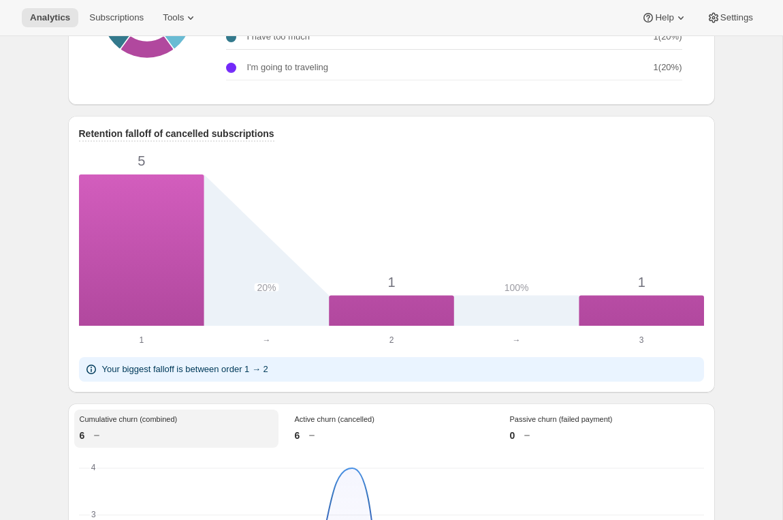
scroll to position [682, 0]
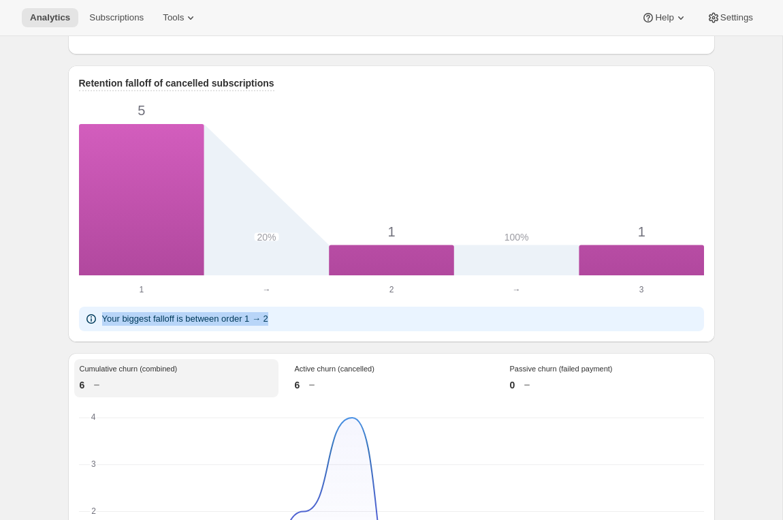
drag, startPoint x: 283, startPoint y: 318, endPoint x: 92, endPoint y: 330, distance: 191.2
click at [92, 330] on div "Retention falloff of cancelled subscriptions 5 20% 1 100% 1 1 1 → → 2 2 → → 3 3…" at bounding box center [391, 203] width 647 height 277
click at [103, 330] on div "Retention falloff of cancelled subscriptions 5 20% 1 100% 1 1 1 → → 2 2 → → 3 3…" at bounding box center [391, 203] width 647 height 277
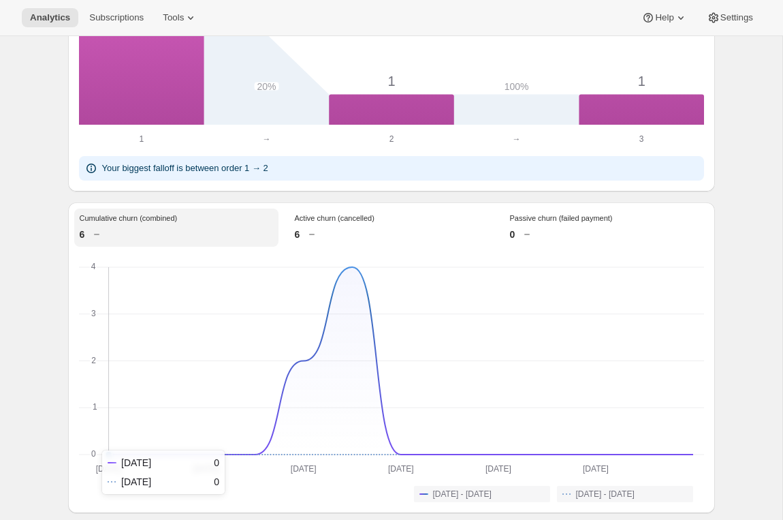
scroll to position [777, 0]
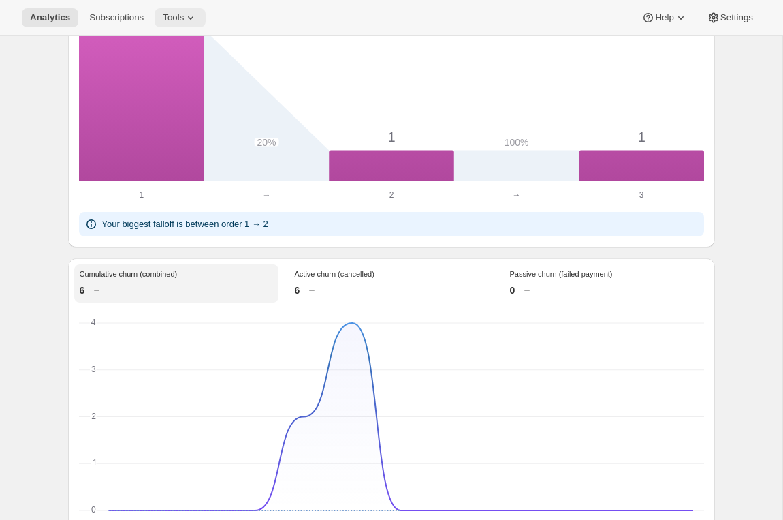
click at [178, 14] on span "Tools" at bounding box center [173, 17] width 21 height 11
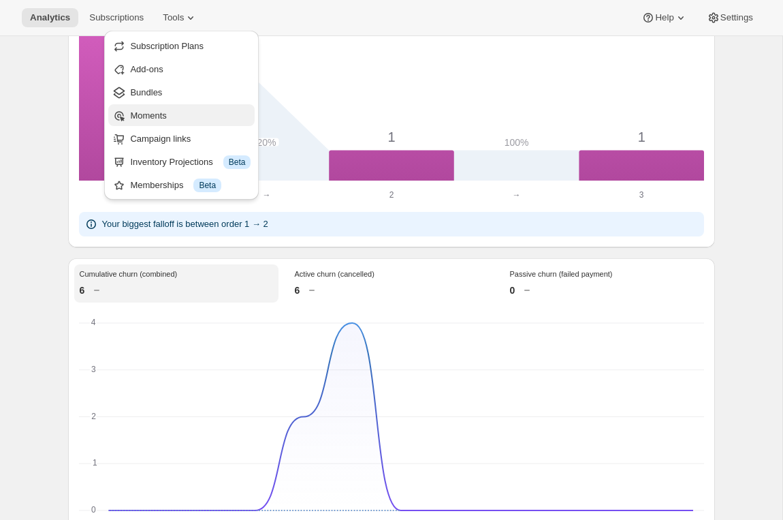
click at [174, 118] on span "Moments" at bounding box center [190, 116] width 121 height 14
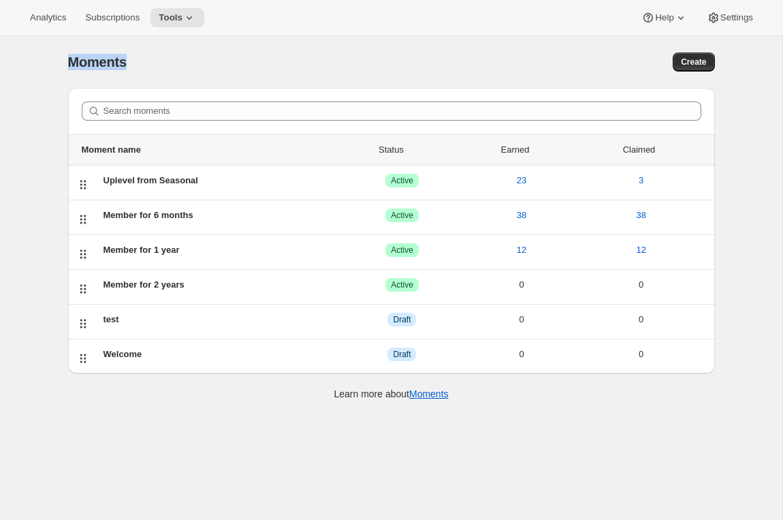
drag, startPoint x: 139, startPoint y: 66, endPoint x: 42, endPoint y: 65, distance: 96.7
click at [44, 66] on div "Moments. This page is ready Moments Create Search moments Moment name Status Ea…" at bounding box center [391, 296] width 783 height 520
click at [42, 65] on div "Moments. This page is ready Moments Create Search moments Moment name Status Ea…" at bounding box center [391, 296] width 783 height 520
click at [702, 67] on button "Create" at bounding box center [694, 61] width 42 height 19
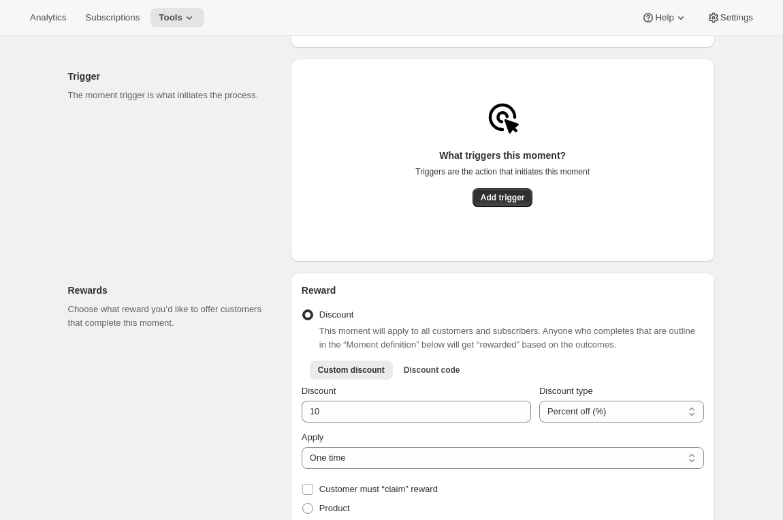
scroll to position [224, 0]
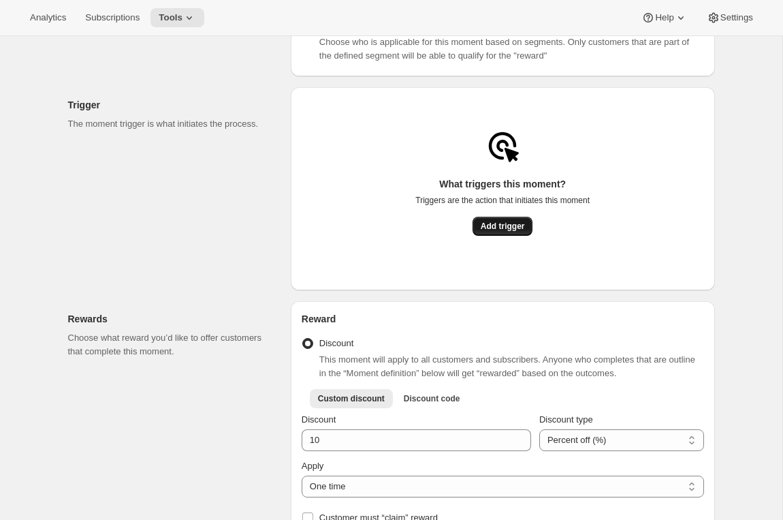
click at [497, 232] on span "Add trigger" at bounding box center [503, 226] width 44 height 11
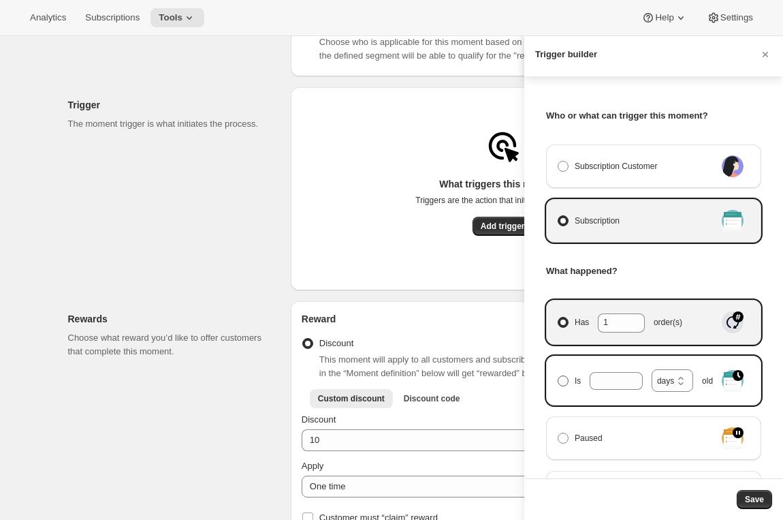
click at [573, 377] on label "Is days weeks months years days old" at bounding box center [636, 381] width 159 height 28
click at [559, 376] on input "Is days weeks months years days old" at bounding box center [558, 375] width 1 height 1
radio input "true"
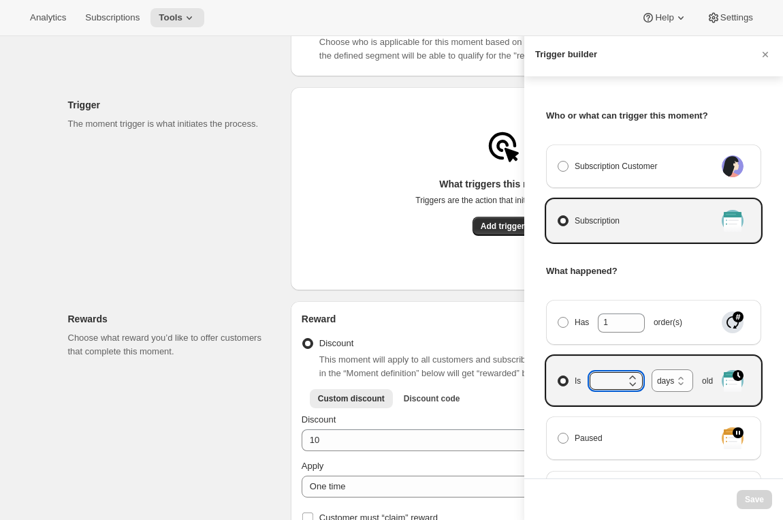
click at [639, 377] on icon "Manage moment triggers" at bounding box center [633, 384] width 14 height 14
click at [559, 376] on input "Is days weeks months years days old" at bounding box center [558, 375] width 1 height 1
type input "1"
click at [659, 382] on select "days weeks months years" at bounding box center [673, 380] width 42 height 22
select select "years"
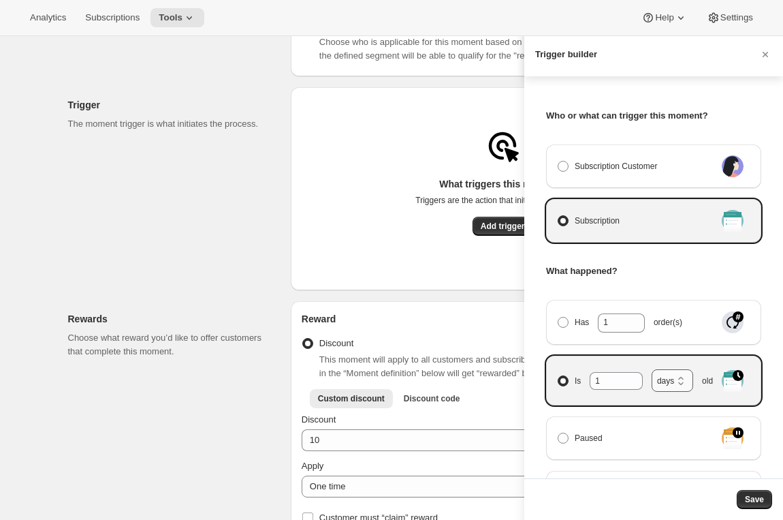
click at [652, 369] on select "days weeks months years" at bounding box center [673, 380] width 42 height 22
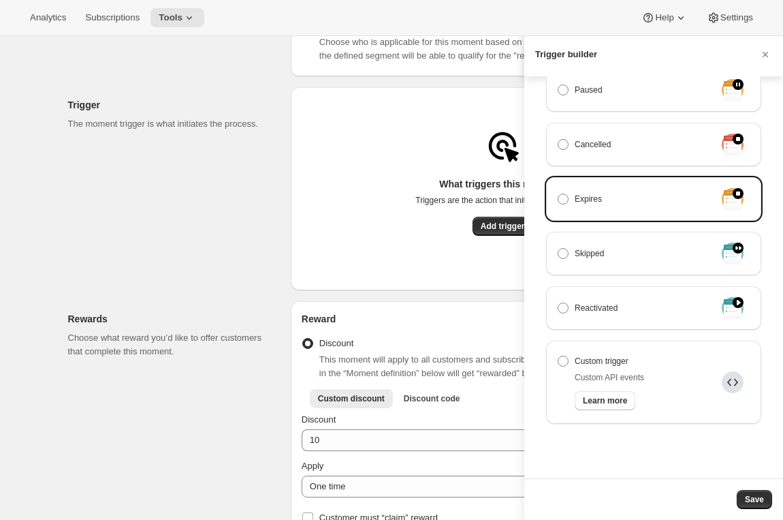
scroll to position [52, 0]
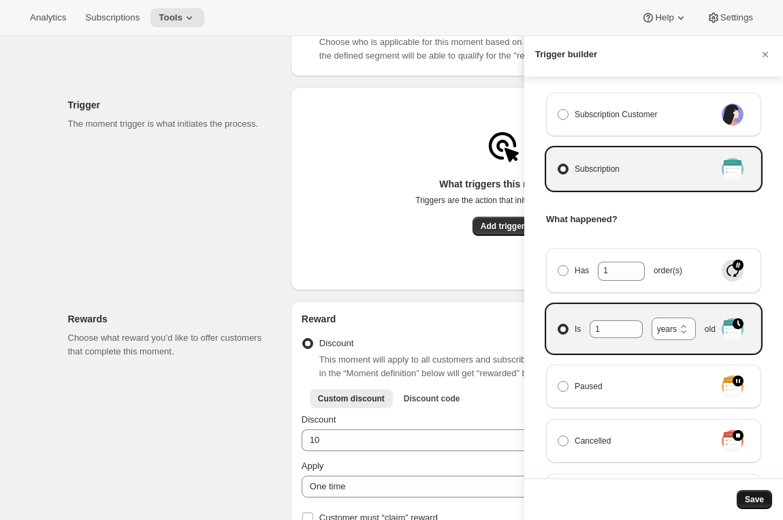
click at [760, 508] on button "Save" at bounding box center [754, 499] width 35 height 19
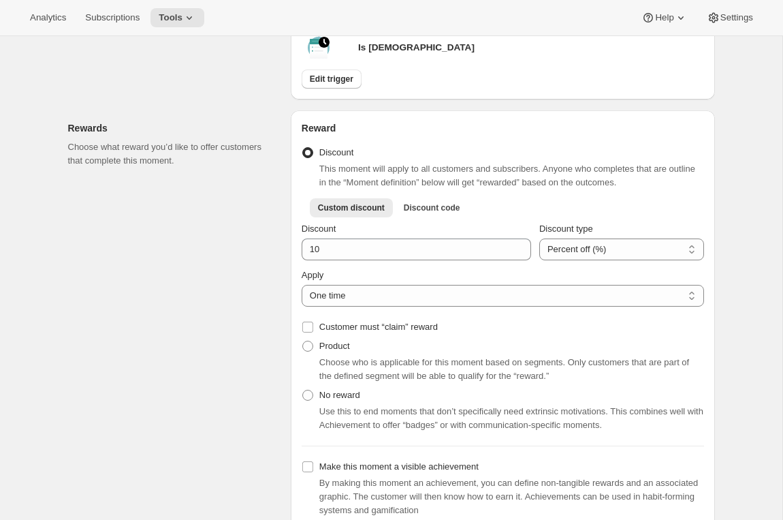
scroll to position [371, 0]
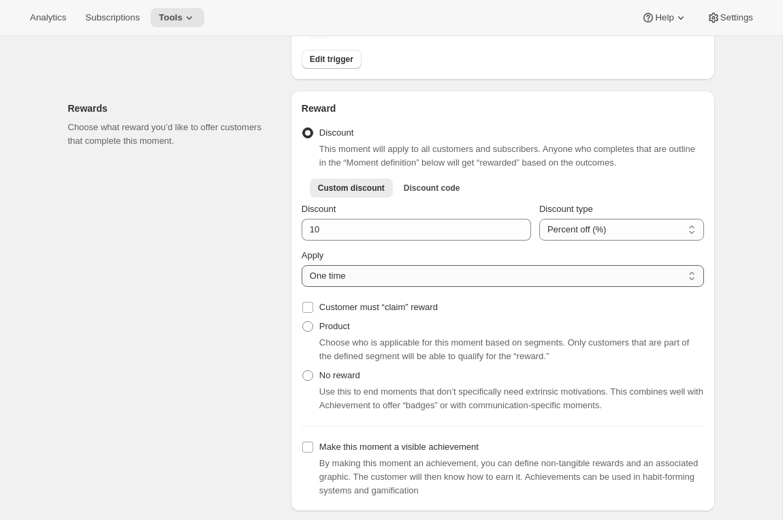
click at [364, 279] on select "One time Specify instances... Indefinetely" at bounding box center [503, 276] width 403 height 22
click at [302, 270] on select "One time Specify instances... Indefinetely" at bounding box center [503, 276] width 403 height 22
click at [372, 283] on select "One time Specify instances... Indefinetely" at bounding box center [503, 276] width 403 height 22
select select "INSTANCES"
click at [302, 270] on select "One time Specify instances... Indefinetely" at bounding box center [503, 276] width 403 height 22
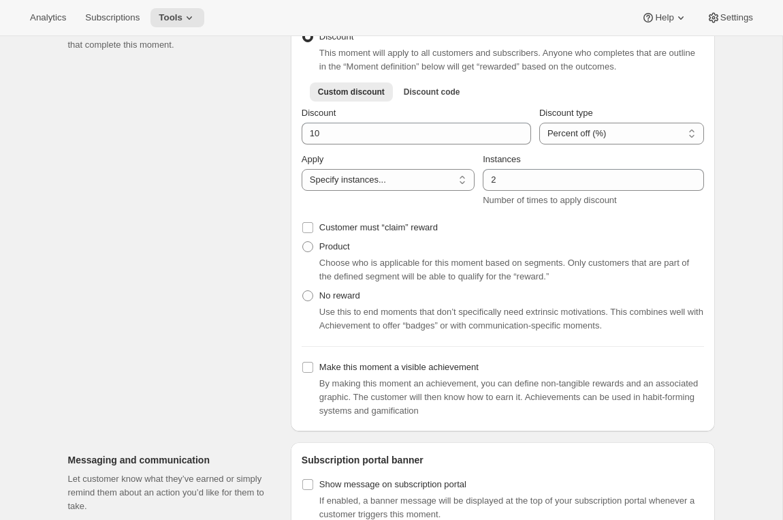
scroll to position [473, 0]
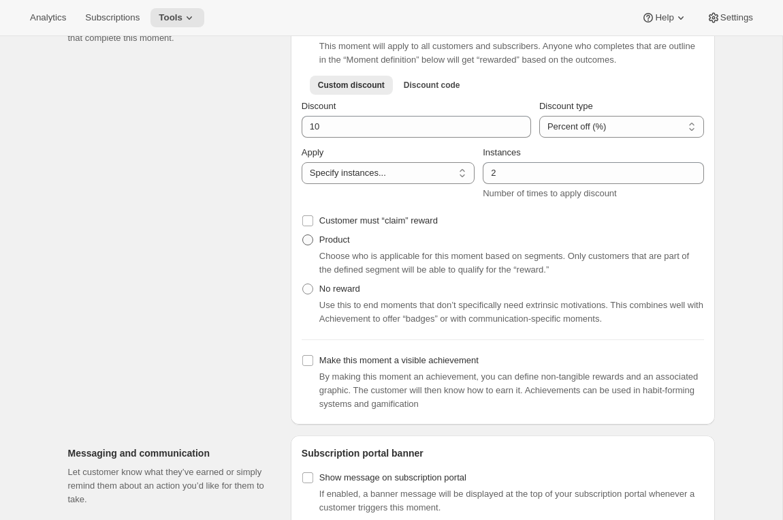
click at [332, 245] on span "Product" at bounding box center [335, 239] width 31 height 10
click at [303, 235] on input "Product" at bounding box center [302, 234] width 1 height 1
radio input "true"
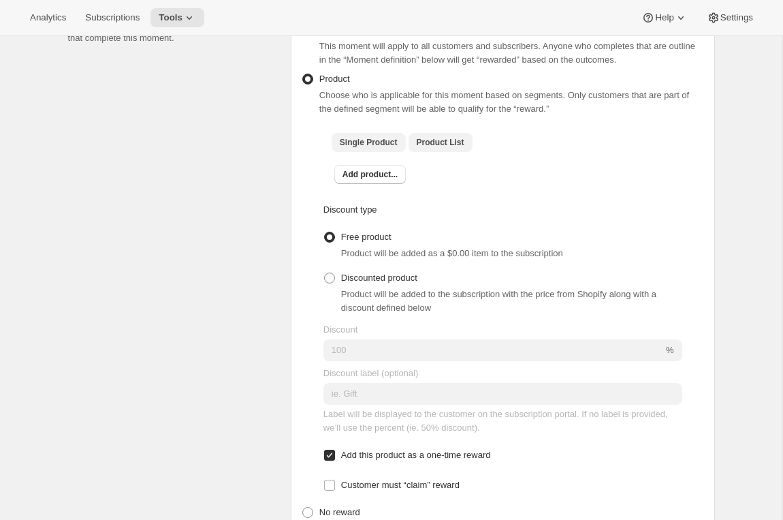
click at [426, 152] on button "Product List" at bounding box center [441, 142] width 64 height 19
checkbox input "true"
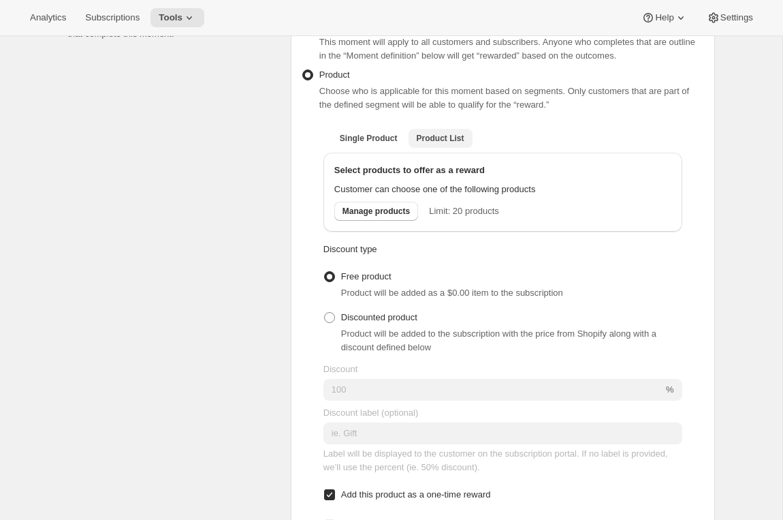
scroll to position [476, 0]
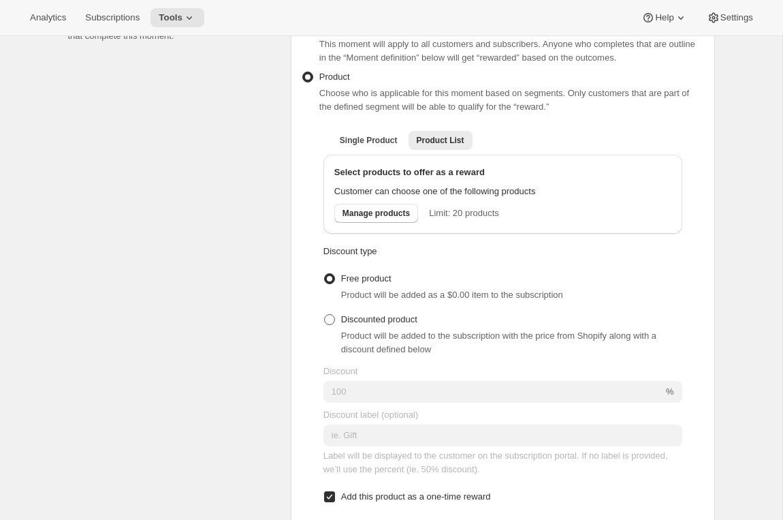
click at [379, 323] on span "Discounted product" at bounding box center [379, 319] width 76 height 10
click at [325, 315] on input "Discounted product" at bounding box center [324, 314] width 1 height 1
radio input "true"
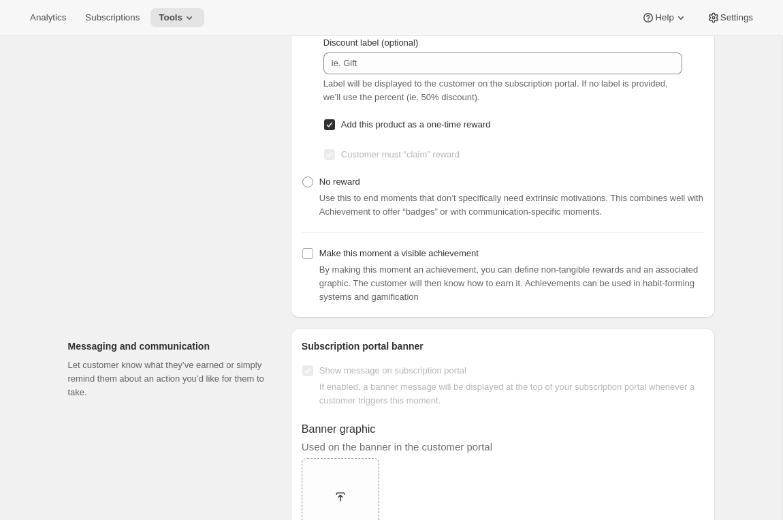
scroll to position [845, 0]
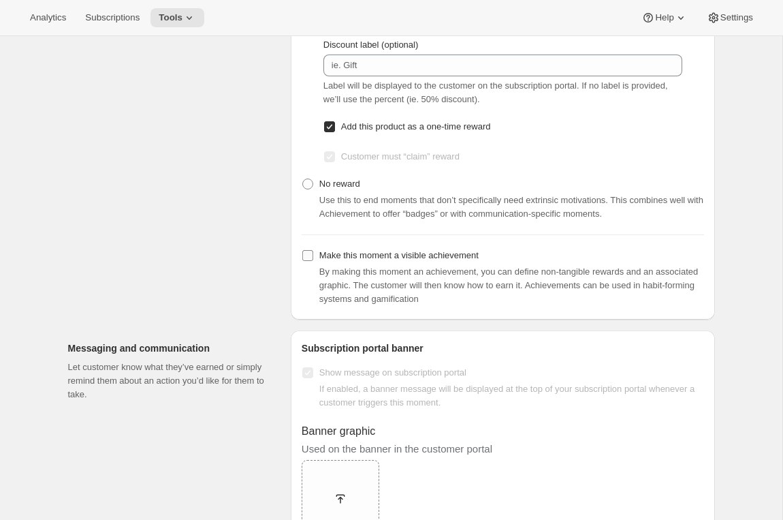
click at [387, 259] on span "Make this moment a visible achievement" at bounding box center [399, 255] width 159 height 10
click at [313, 259] on input "Make this moment a visible achievement" at bounding box center [307, 255] width 11 height 11
checkbox input "true"
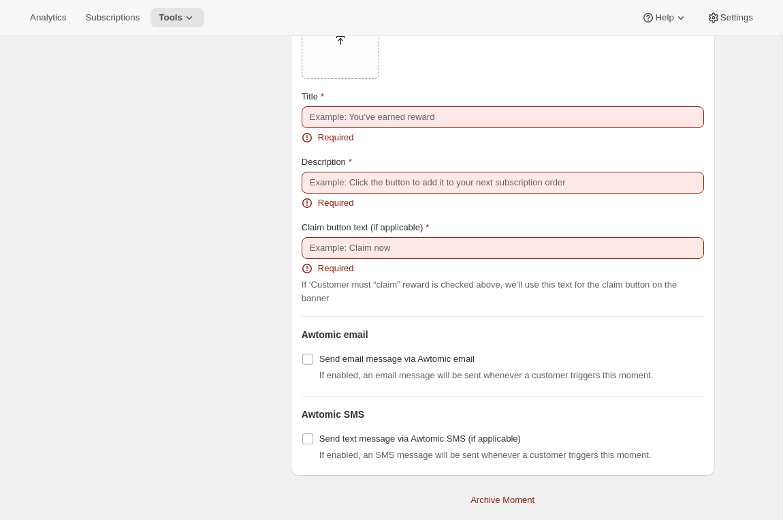
scroll to position [1564, 0]
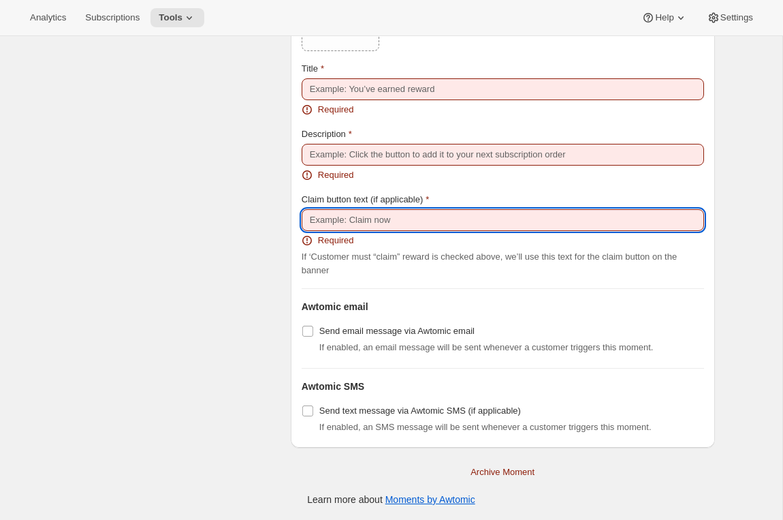
click at [379, 226] on input "Claim button text (if applicable)" at bounding box center [503, 220] width 403 height 22
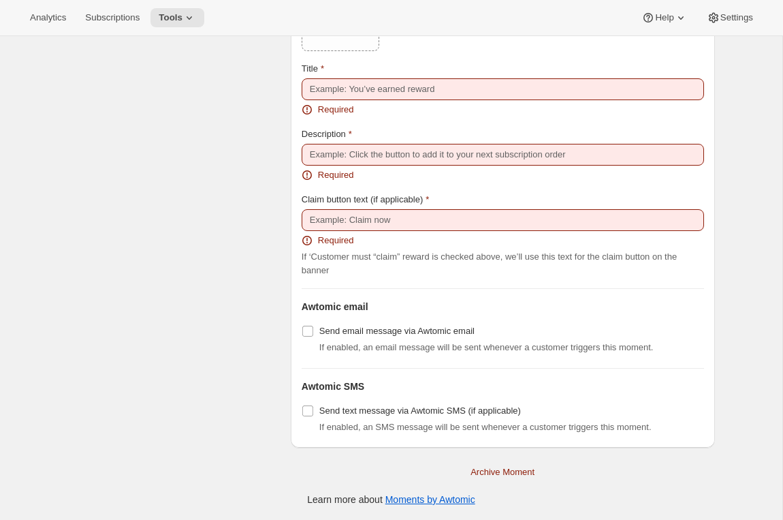
click at [294, 347] on div "Subscription portal banner Show message on subscription portal If enabled, a ba…" at bounding box center [503, 145] width 424 height 604
radio input "true"
checkbox input "false"
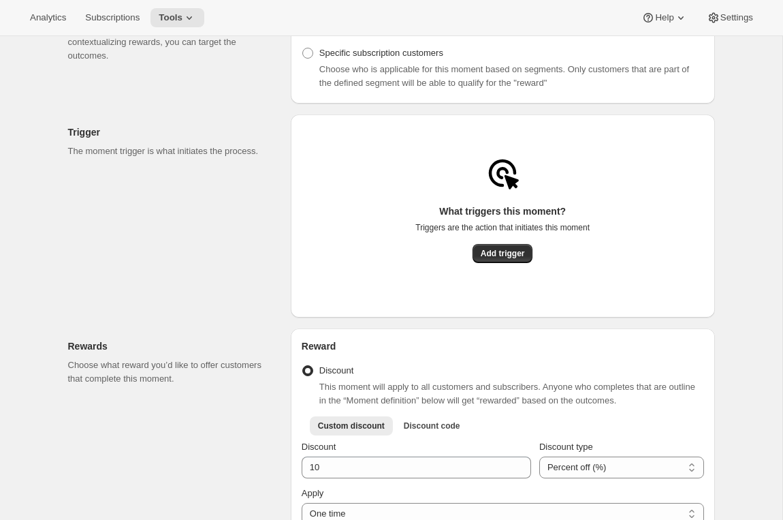
scroll to position [0, 0]
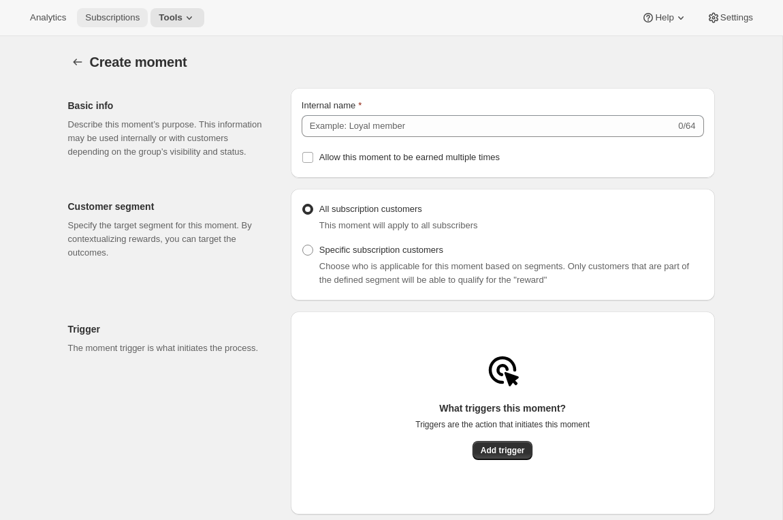
click at [106, 16] on span "Subscriptions" at bounding box center [112, 17] width 55 height 11
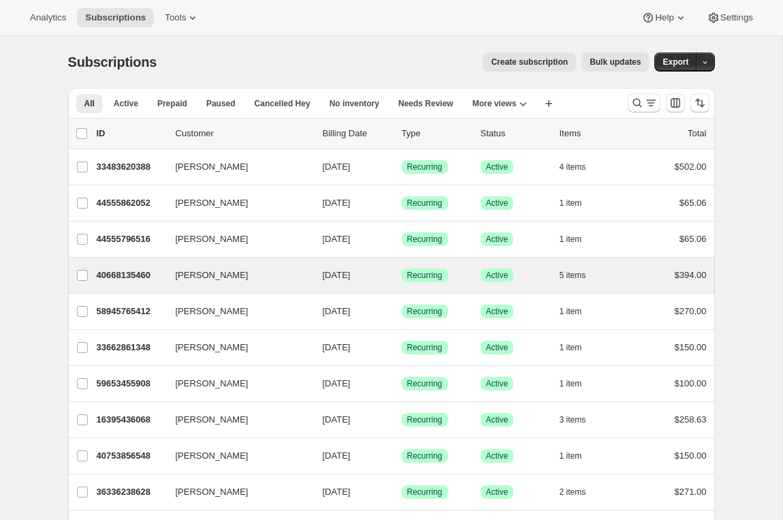
click at [110, 285] on div "Emily Yuhas 40668135460 Emily Yuhas 10/31/2025 Success Recurring Success Active…" at bounding box center [391, 275] width 647 height 35
click at [127, 281] on p "40668135460" at bounding box center [131, 275] width 68 height 14
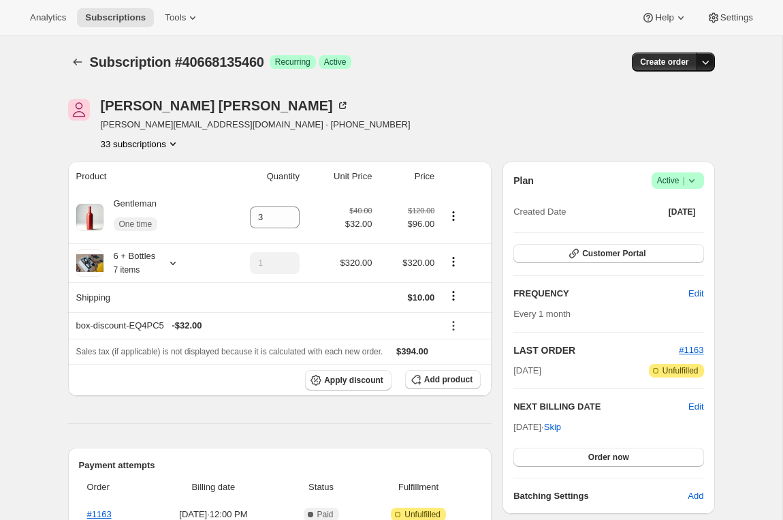
click at [704, 66] on icon "button" at bounding box center [706, 62] width 14 height 14
click at [583, 61] on div "Create order" at bounding box center [605, 61] width 220 height 19
click at [711, 59] on icon "button" at bounding box center [706, 62] width 14 height 14
click at [611, 117] on span "Create custom one-time order" at bounding box center [648, 113] width 118 height 10
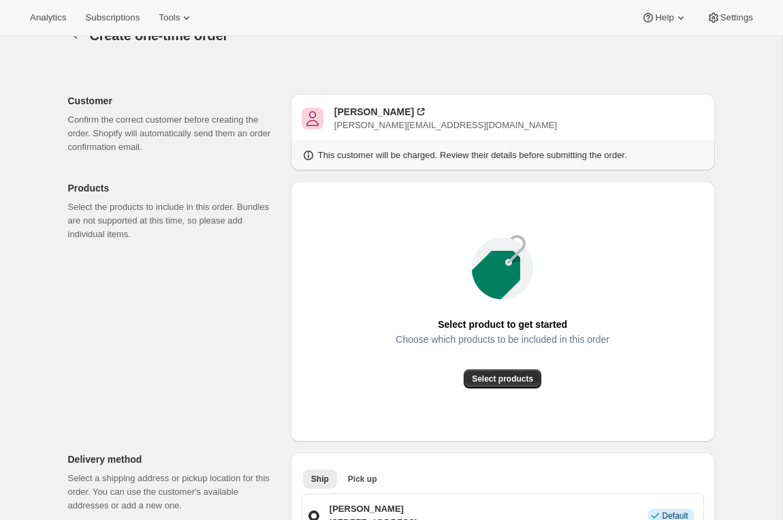
scroll to position [26, 0]
click at [483, 384] on span "Select products" at bounding box center [502, 379] width 61 height 11
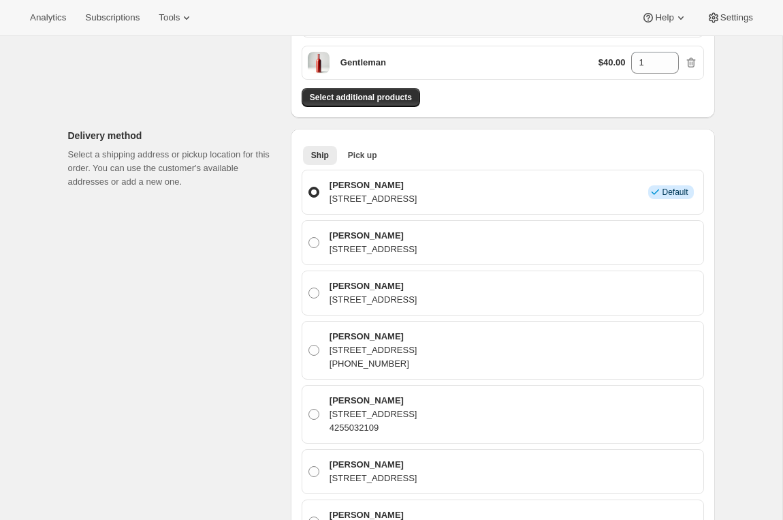
scroll to position [238, 0]
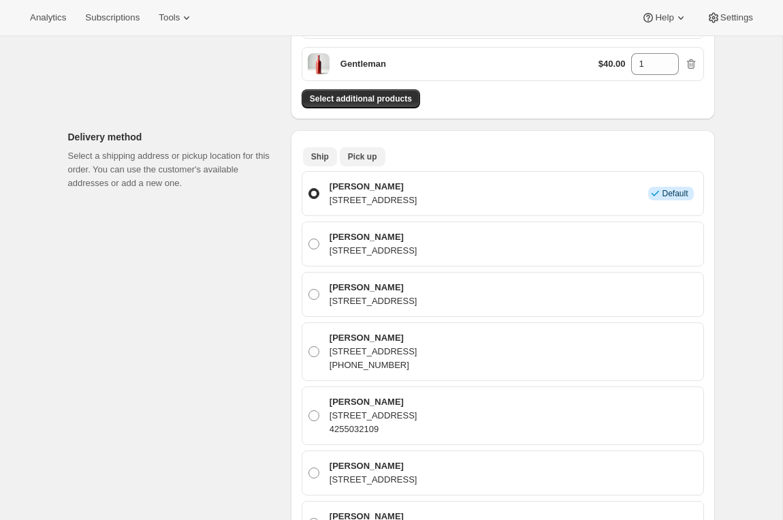
click at [362, 153] on span "Pick up" at bounding box center [362, 156] width 29 height 11
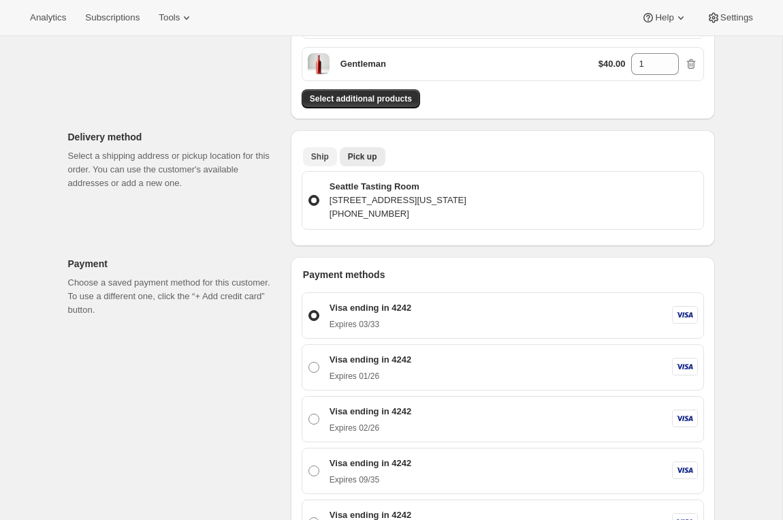
click at [320, 156] on span "Ship" at bounding box center [320, 156] width 18 height 11
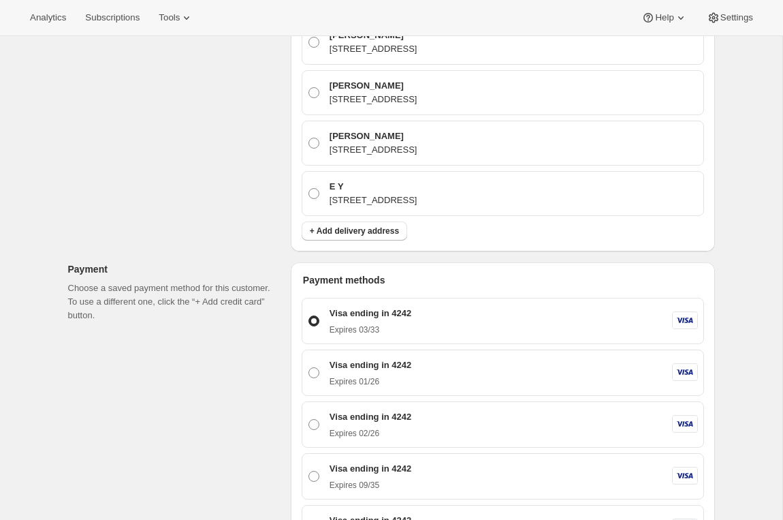
scroll to position [794, 0]
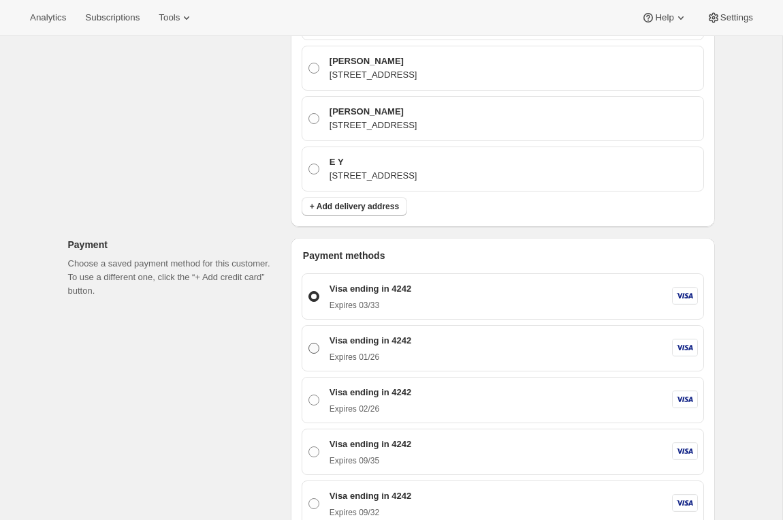
click at [364, 358] on p "Expires 01/26" at bounding box center [371, 357] width 82 height 11
click at [309, 343] on input "Visa ending in 4242 Expires 01/26" at bounding box center [309, 343] width 1 height 1
radio input "true"
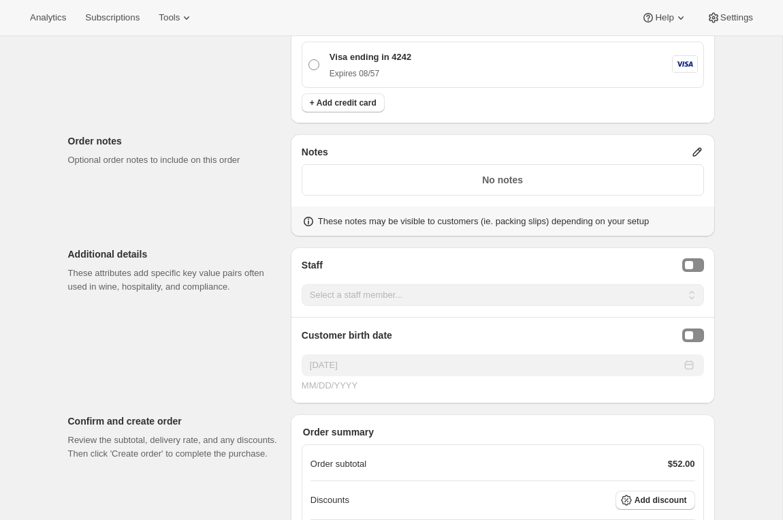
scroll to position [1456, 0]
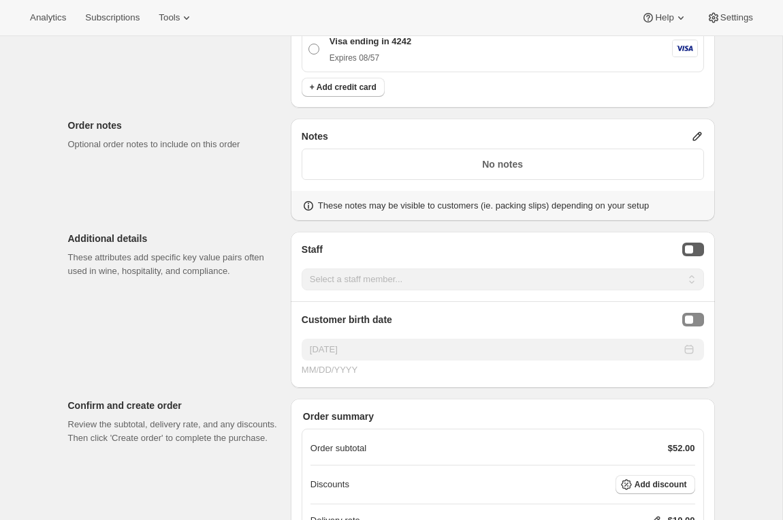
click at [695, 252] on button "Staff Selector" at bounding box center [694, 250] width 22 height 14
click at [610, 280] on select "Select a staff member... Emily Yuhas Adrian Andrade" at bounding box center [503, 279] width 403 height 22
select select "associate-1"
click at [302, 268] on select "Select a staff member... Emily Yuhas Adrian Andrade" at bounding box center [503, 279] width 403 height 22
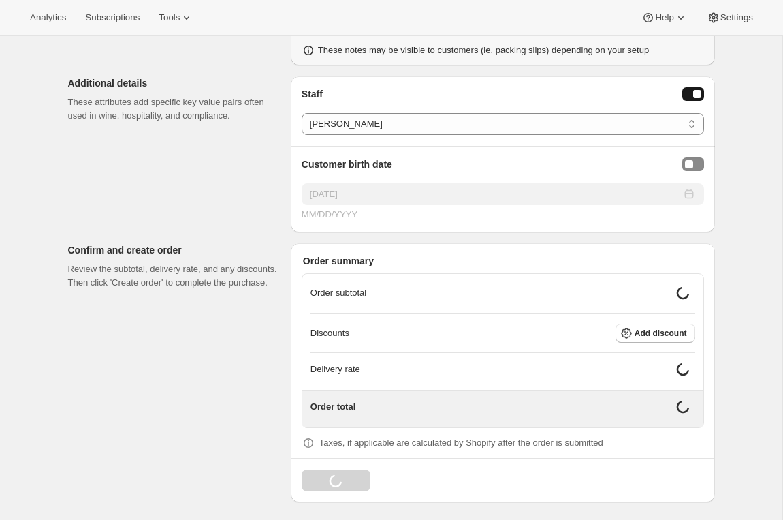
scroll to position [1601, 0]
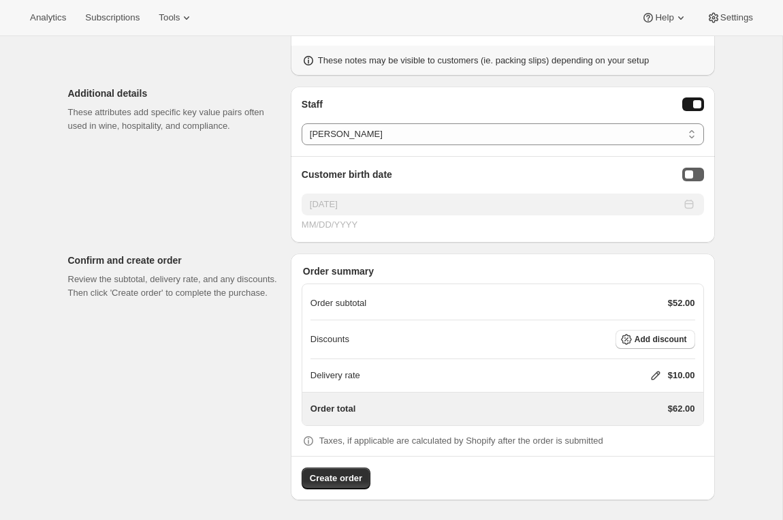
click at [698, 174] on button "Birthday Selector" at bounding box center [694, 175] width 22 height 14
click at [357, 478] on span "Create order" at bounding box center [336, 478] width 52 height 14
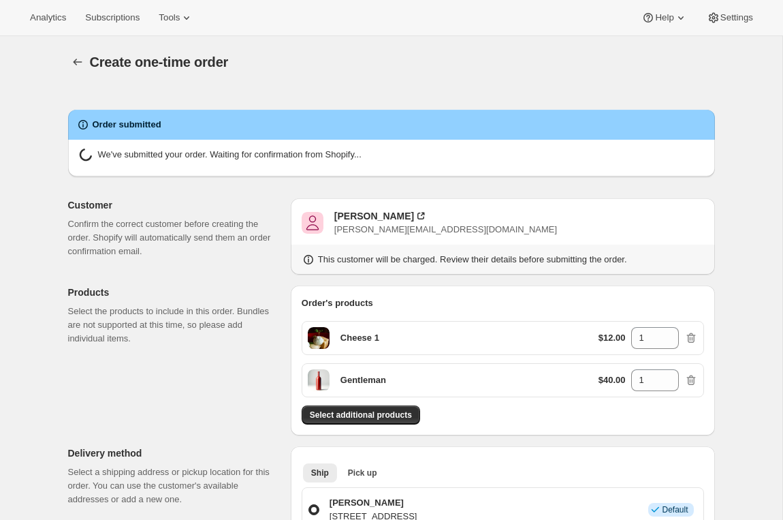
radio input "false"
radio input "true"
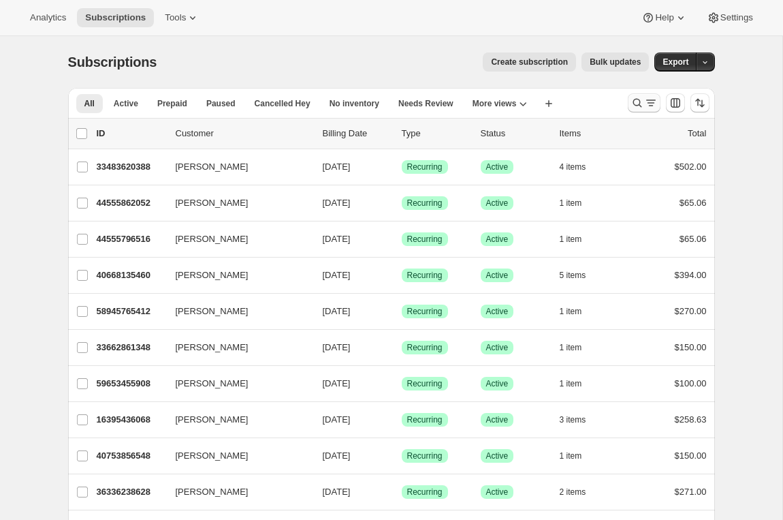
click at [639, 106] on icon "Search and filter results" at bounding box center [638, 103] width 14 height 14
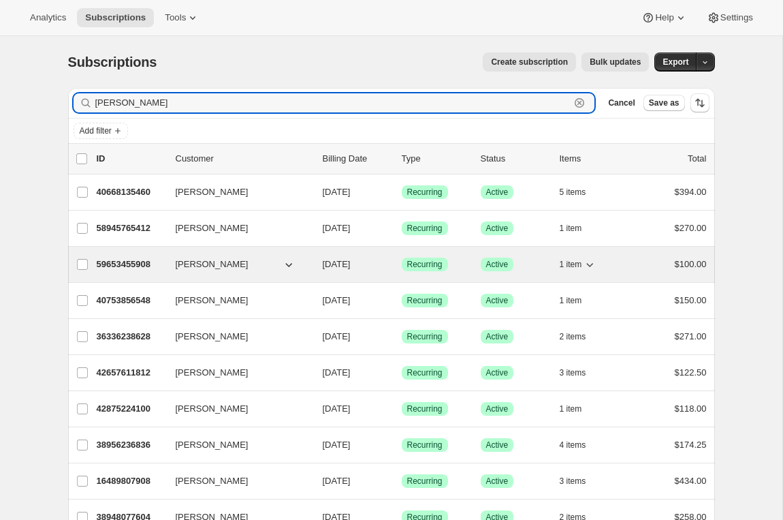
type input "[PERSON_NAME]"
click at [125, 262] on p "59653455908" at bounding box center [131, 265] width 68 height 14
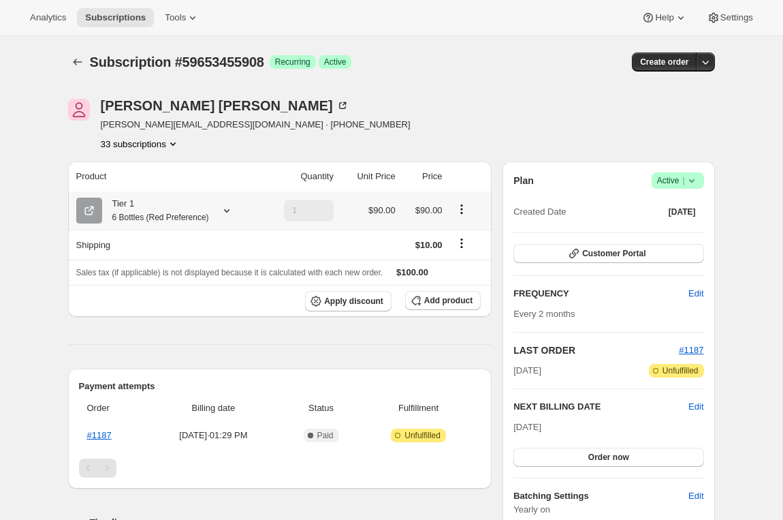
click at [233, 208] on icon at bounding box center [227, 211] width 14 height 14
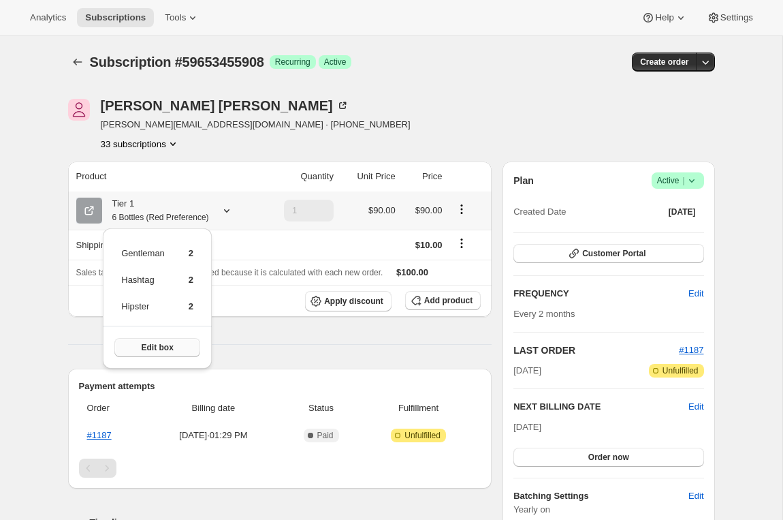
click at [167, 341] on button "Edit box" at bounding box center [157, 347] width 86 height 19
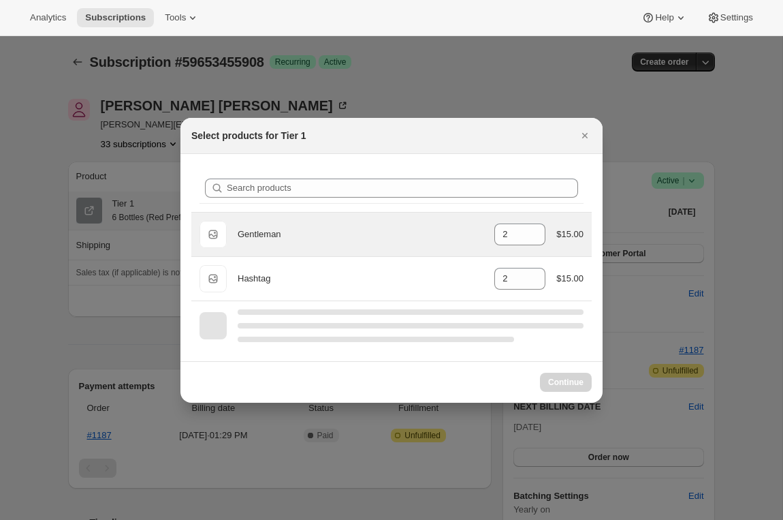
select select "gid://shopify/ProductVariant/42691839524900"
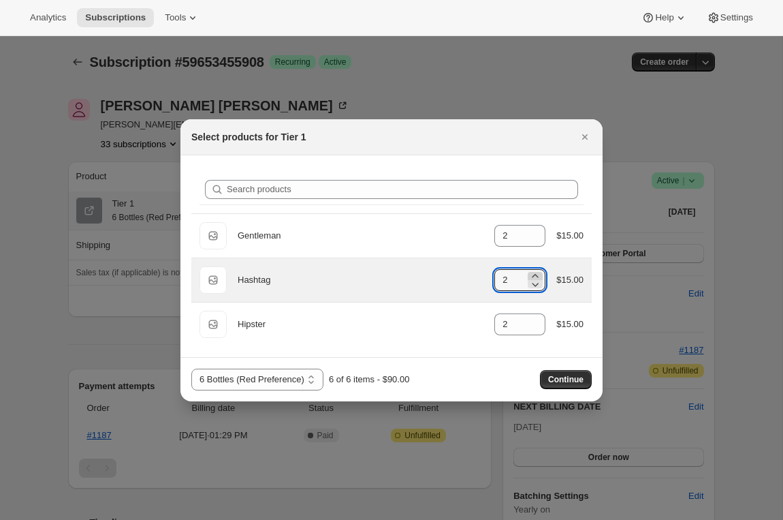
click at [534, 273] on icon ":rdf:" at bounding box center [536, 276] width 14 height 14
type input "3"
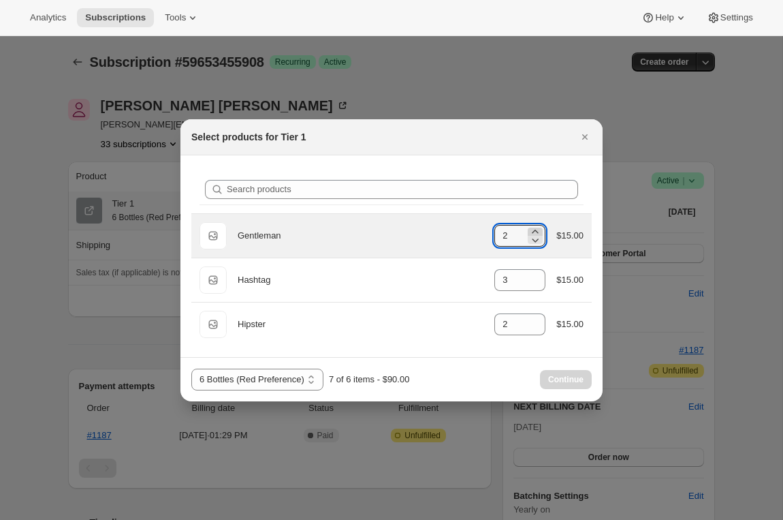
click at [536, 229] on icon ":rdf:" at bounding box center [536, 232] width 14 height 14
type input "3"
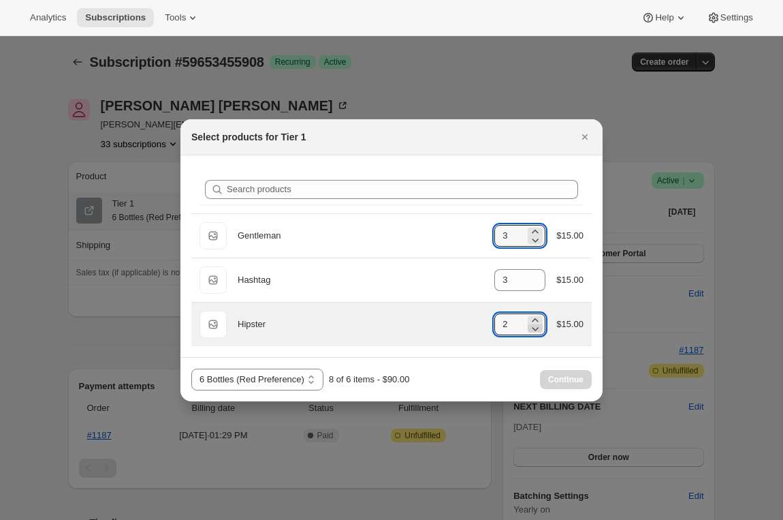
click at [535, 328] on icon ":rdf:" at bounding box center [536, 329] width 14 height 14
type input "0"
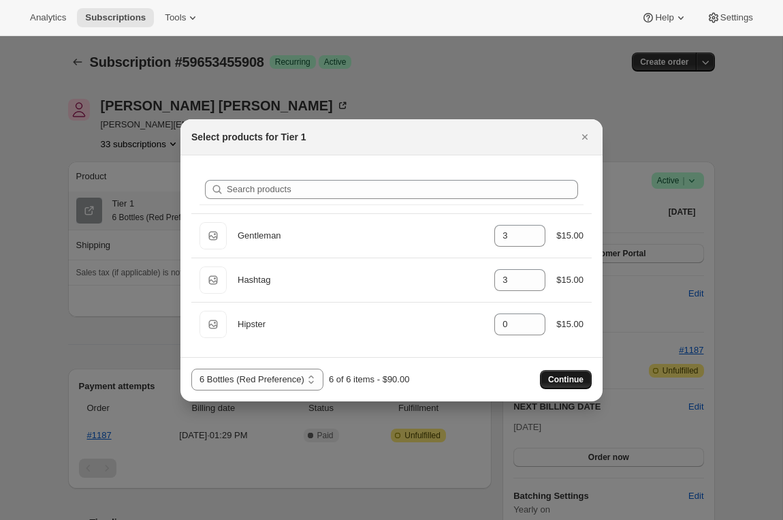
click at [553, 383] on span "Continue" at bounding box center [565, 379] width 35 height 11
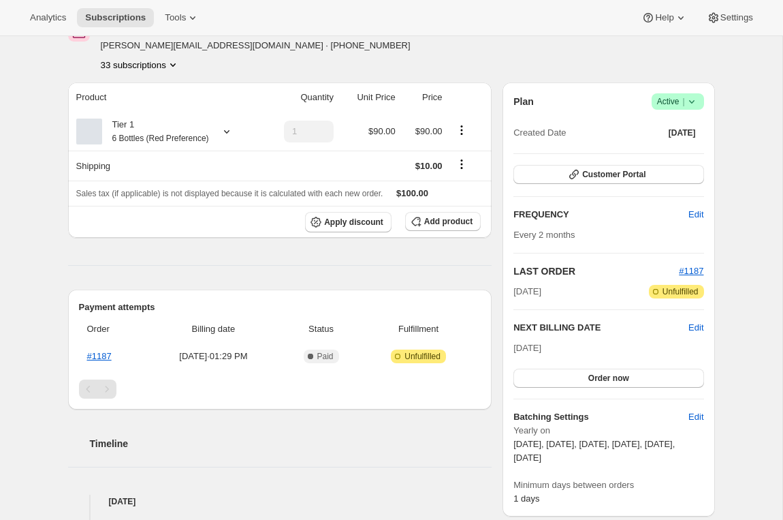
scroll to position [190, 0]
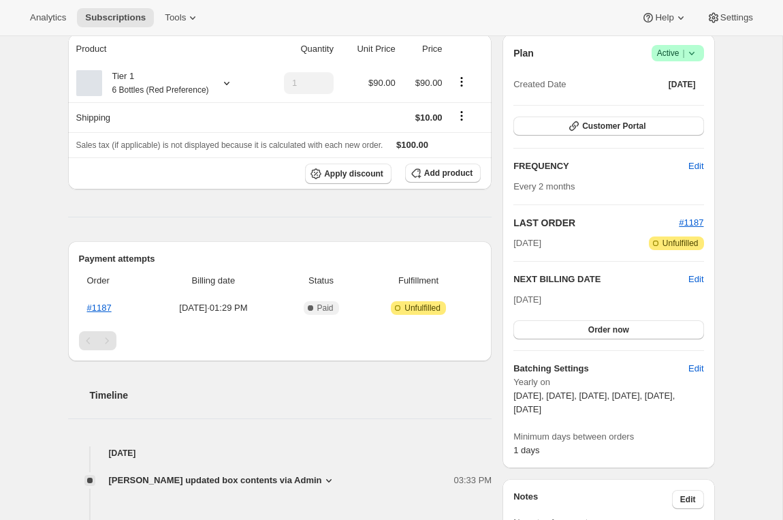
drag, startPoint x: 574, startPoint y: 297, endPoint x: 516, endPoint y: 298, distance: 57.9
click at [516, 298] on div "[DATE] Order now" at bounding box center [609, 316] width 190 height 46
click at [531, 298] on span "[DATE]" at bounding box center [528, 299] width 28 height 10
drag, startPoint x: 575, startPoint y: 409, endPoint x: 648, endPoint y: 407, distance: 72.9
click at [648, 407] on p "[DATE], [DATE], [DATE], [DATE], [DATE], [DATE]" at bounding box center [609, 402] width 190 height 27
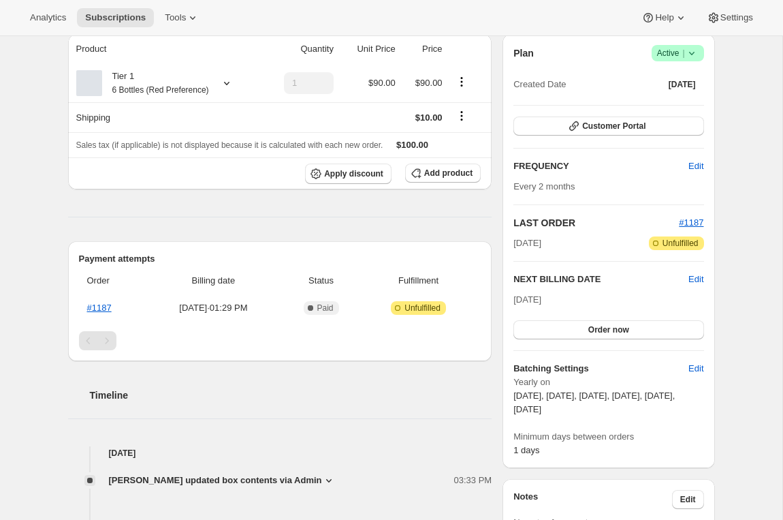
click at [648, 407] on p "[DATE], [DATE], [DATE], [DATE], [DATE], [DATE]" at bounding box center [609, 402] width 190 height 27
click at [594, 335] on button "Order now" at bounding box center [609, 329] width 190 height 19
click at [594, 335] on button "Click to confirm" at bounding box center [609, 329] width 190 height 19
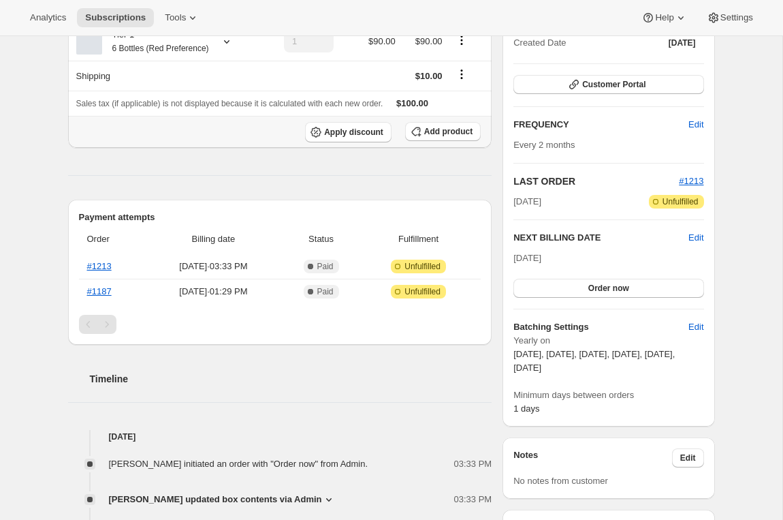
scroll to position [336, 0]
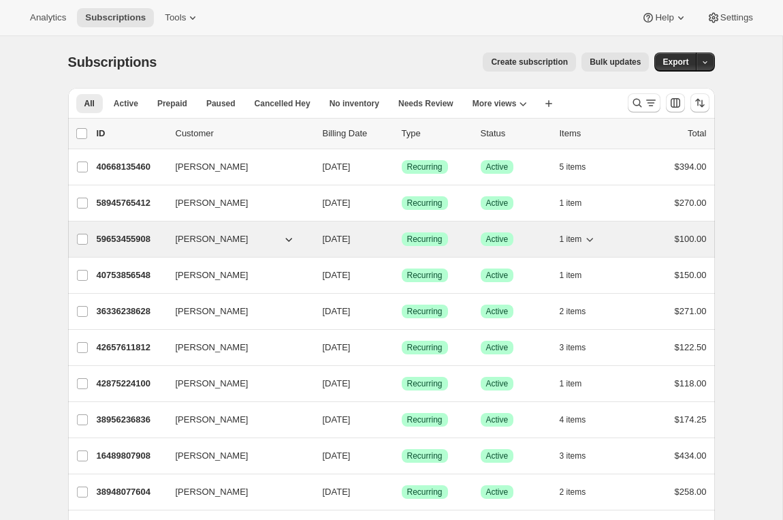
click at [112, 240] on p "59653455908" at bounding box center [131, 239] width 68 height 14
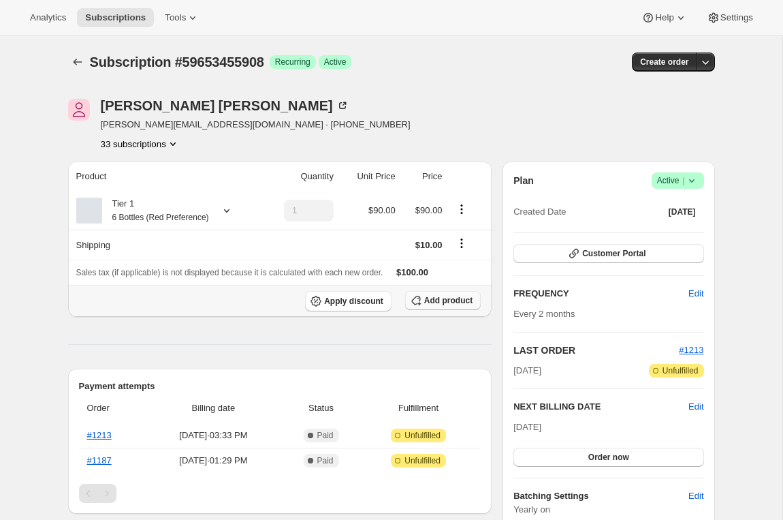
click at [454, 302] on span "Add product" at bounding box center [448, 300] width 48 height 11
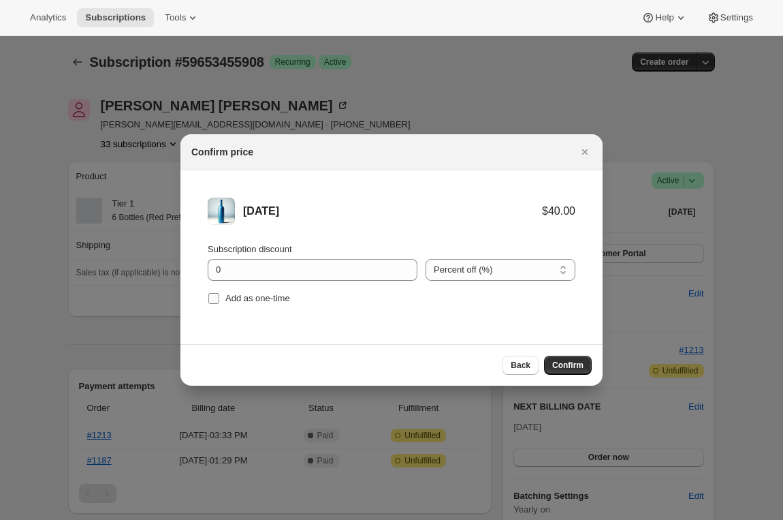
click at [279, 294] on span "Add as one-time" at bounding box center [258, 298] width 65 height 10
click at [219, 294] on input "Add as one-time" at bounding box center [213, 298] width 11 height 11
checkbox input "true"
click at [564, 361] on span "Confirm" at bounding box center [568, 365] width 31 height 11
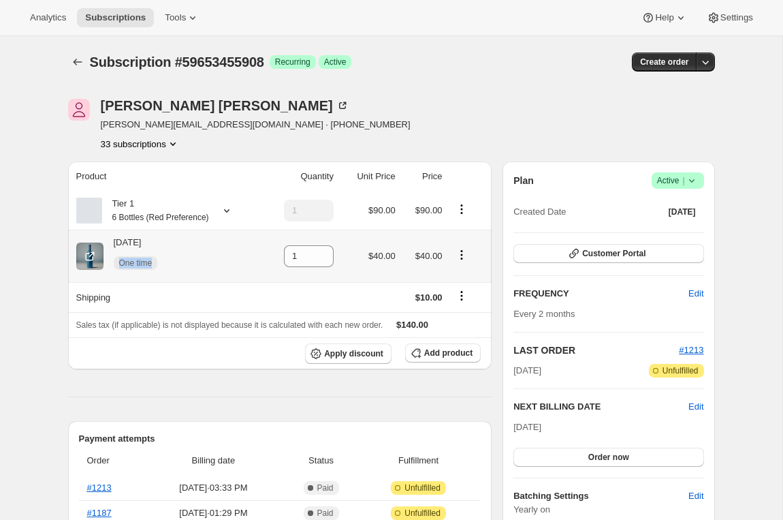
drag, startPoint x: 159, startPoint y: 263, endPoint x: 112, endPoint y: 263, distance: 46.3
click at [112, 263] on div "Karma One time" at bounding box center [131, 256] width 55 height 41
click at [233, 209] on icon at bounding box center [227, 211] width 14 height 14
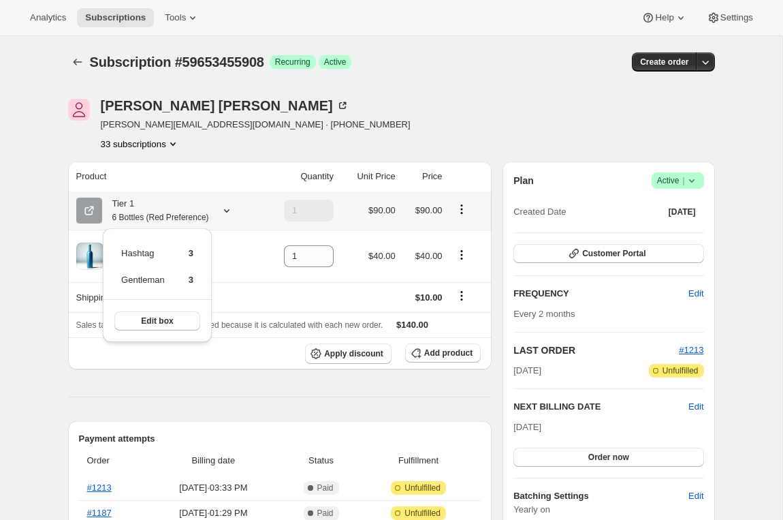
click at [233, 209] on icon at bounding box center [227, 211] width 14 height 14
click at [178, 17] on span "Tools" at bounding box center [175, 17] width 21 height 11
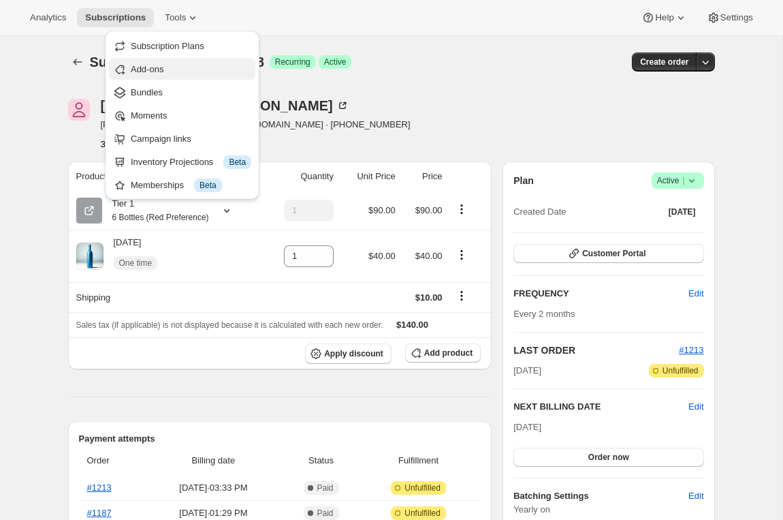
click at [164, 69] on span "Add-ons" at bounding box center [147, 69] width 33 height 10
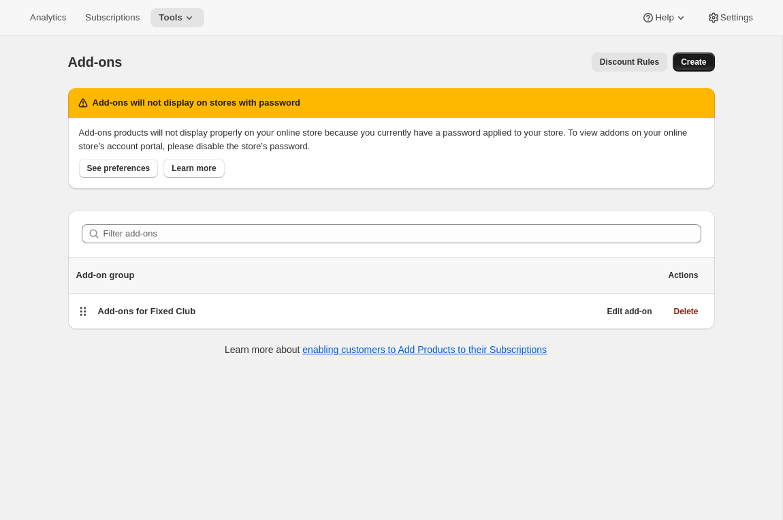
click at [693, 63] on span "Create" at bounding box center [693, 62] width 25 height 11
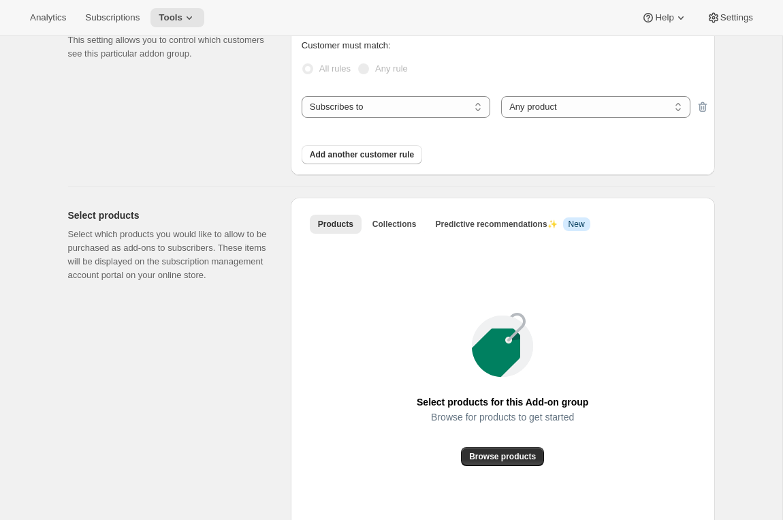
scroll to position [407, 0]
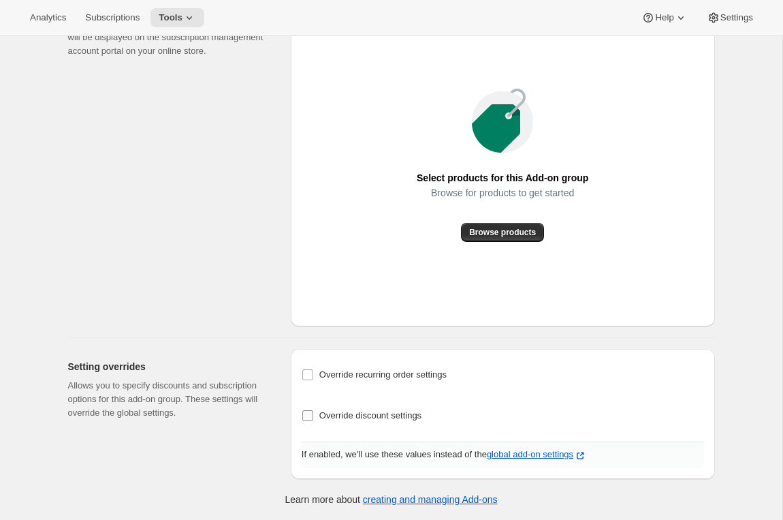
click at [350, 416] on span "Override discount settings" at bounding box center [371, 415] width 102 height 10
click at [313, 416] on input "Override discount settings" at bounding box center [307, 415] width 11 height 11
checkbox input "true"
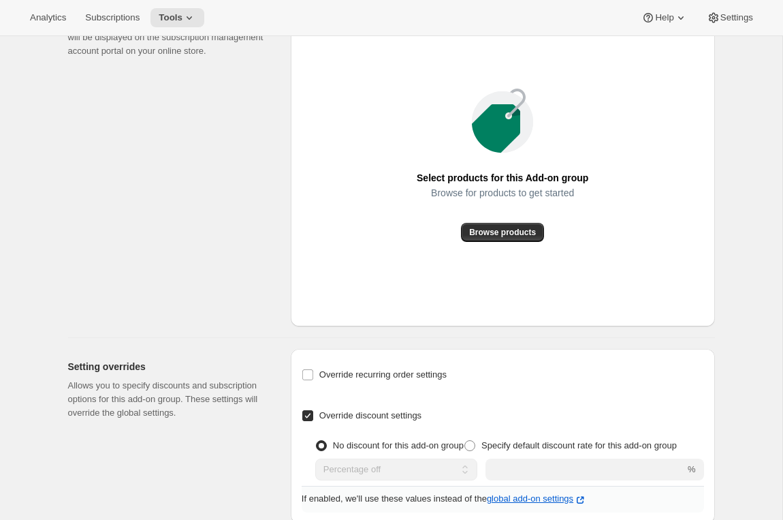
scroll to position [452, 0]
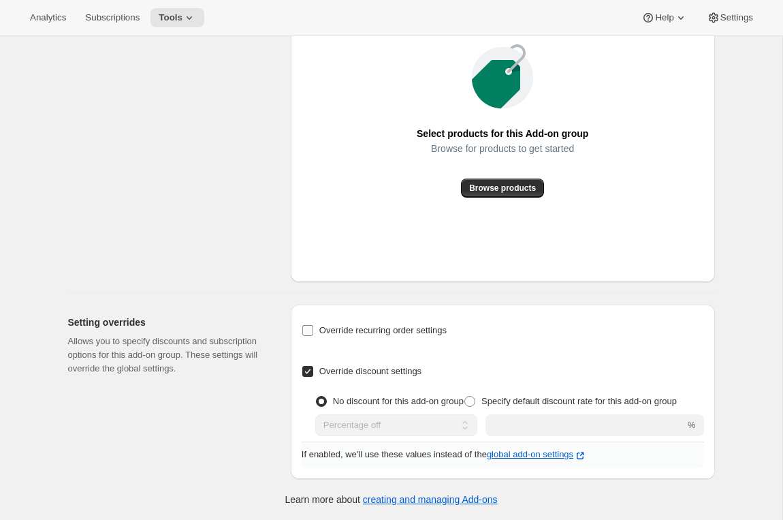
click at [367, 332] on span "Override recurring order settings" at bounding box center [383, 330] width 127 height 10
click at [313, 332] on input "Override recurring order settings" at bounding box center [307, 330] width 11 height 11
checkbox input "true"
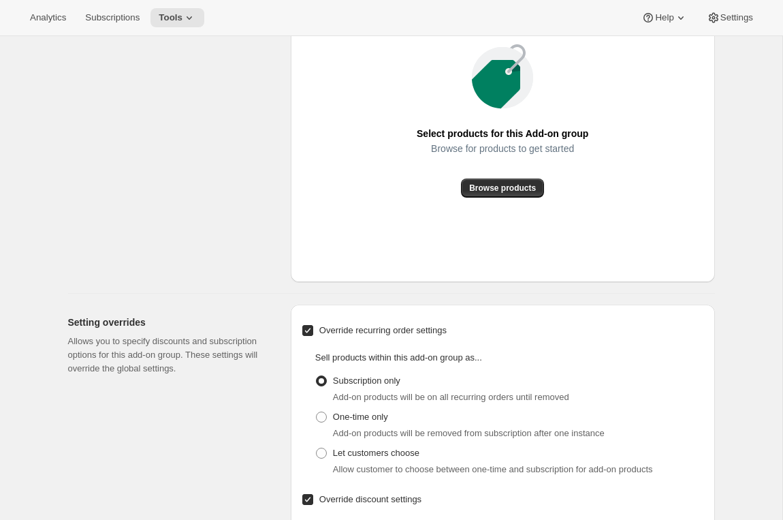
scroll to position [580, 0]
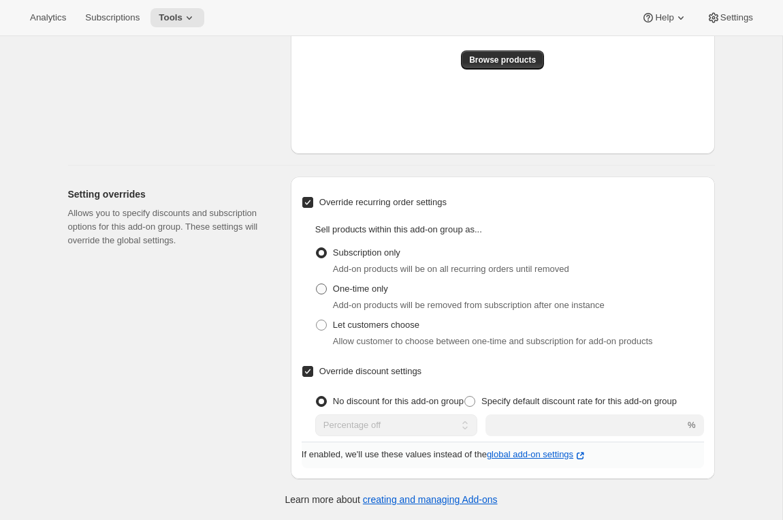
click at [343, 282] on span "One-time only" at bounding box center [360, 289] width 55 height 14
click at [317, 283] on input "One-time only" at bounding box center [316, 283] width 1 height 1
radio input "true"
click at [540, 403] on span "Specify default discount rate for this add-on group" at bounding box center [580, 401] width 196 height 10
click at [465, 397] on input "Specify default discount rate for this add-on group" at bounding box center [465, 396] width 1 height 1
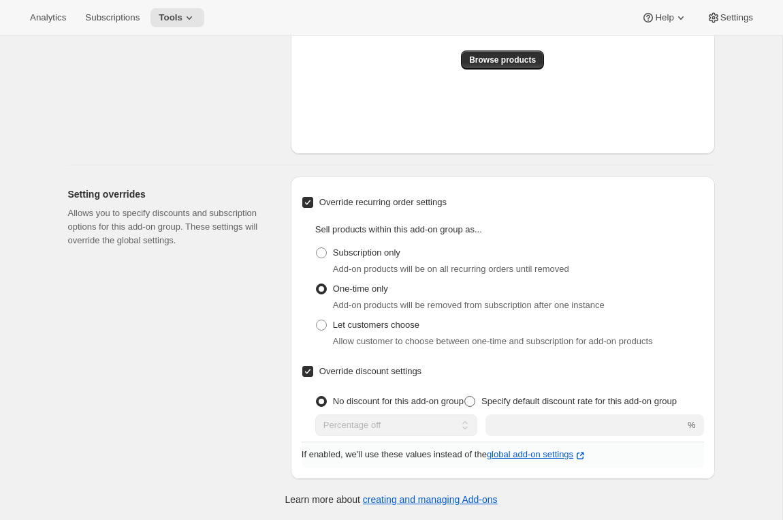
radio input "true"
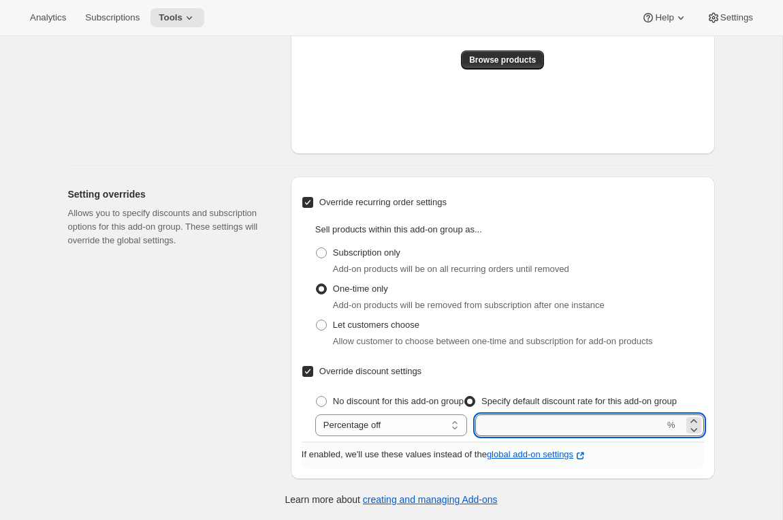
click at [529, 418] on input "integer" at bounding box center [570, 425] width 189 height 22
type input "30"
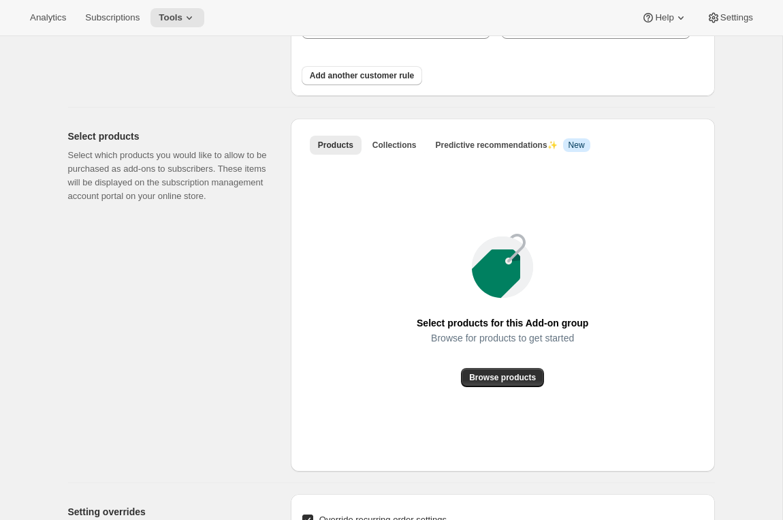
scroll to position [0, 0]
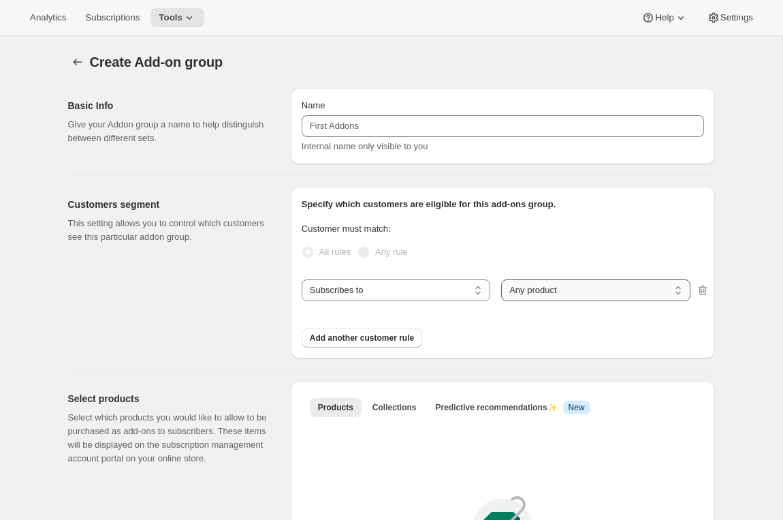
click at [546, 296] on select "Any product Specific products Specific product variants" at bounding box center [595, 290] width 189 height 22
click at [408, 332] on button "Add another customer rule" at bounding box center [362, 337] width 121 height 19
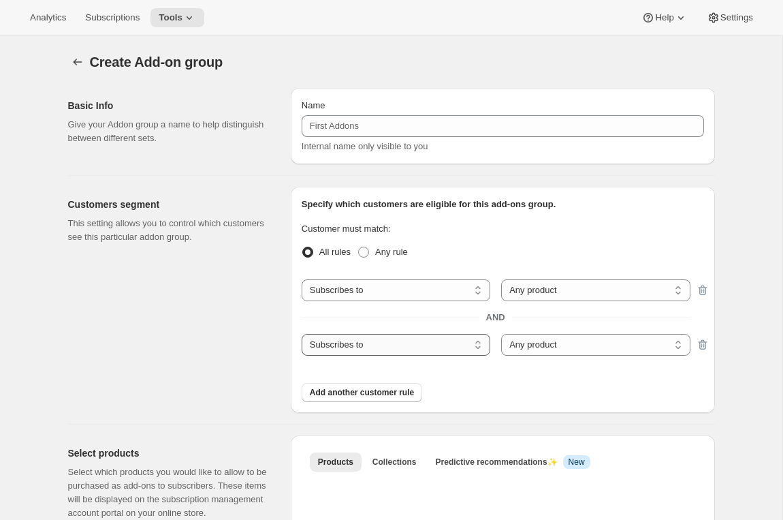
click at [390, 345] on select "Subscribes to Shipping address is Customer tags" at bounding box center [396, 345] width 189 height 22
select select "customerTags"
click at [302, 334] on select "Subscribes to Shipping address is Customer tags" at bounding box center [396, 345] width 189 height 22
select select "customerTags_some"
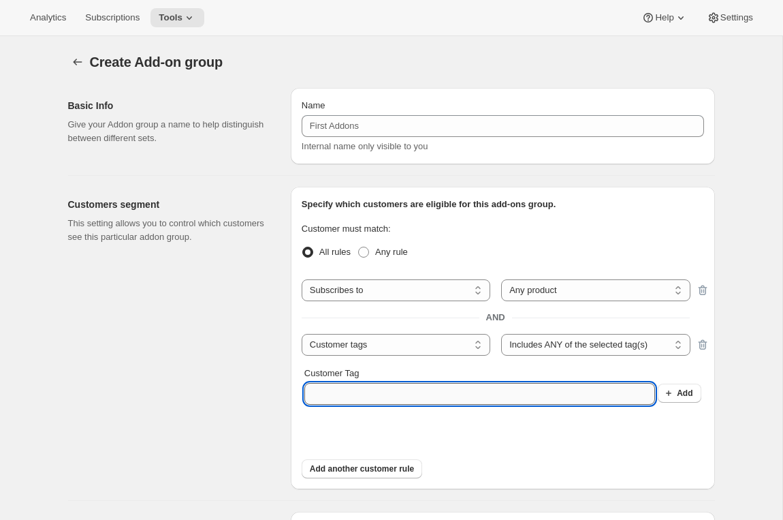
click at [447, 399] on input "Customer Tag" at bounding box center [480, 394] width 351 height 22
type input "VIP"
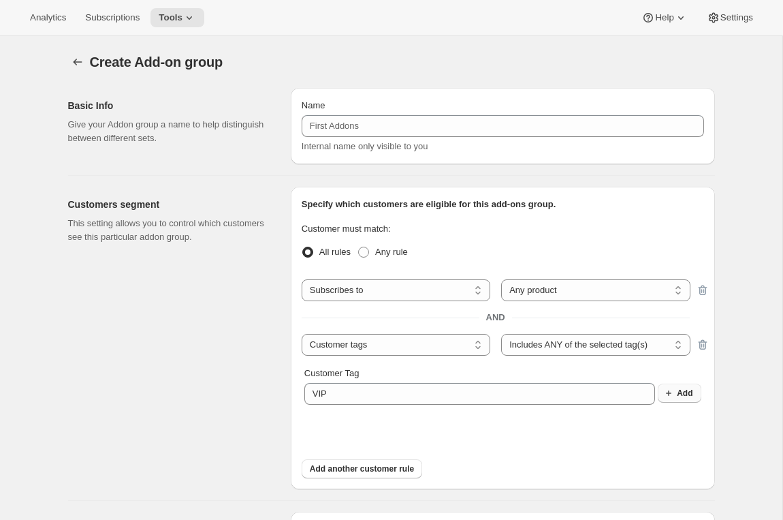
click at [681, 389] on span "Add" at bounding box center [685, 393] width 16 height 11
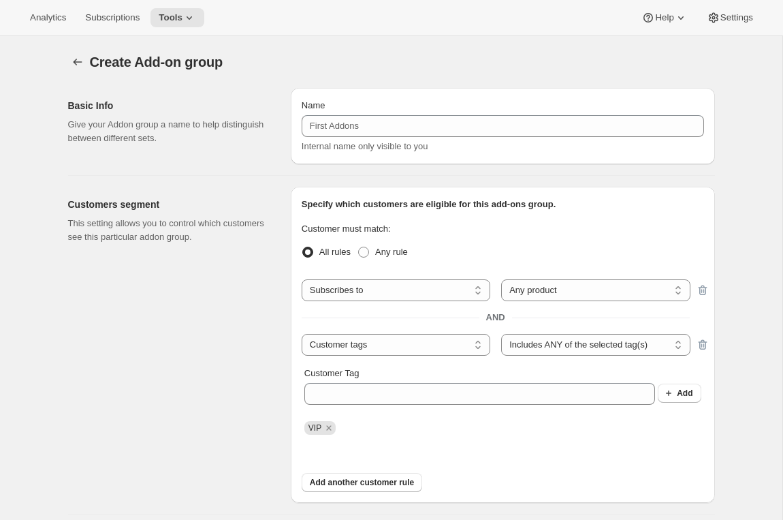
click at [213, 10] on div "Analytics Subscriptions Tools Help Settings" at bounding box center [391, 18] width 783 height 36
click at [191, 14] on icon at bounding box center [190, 18] width 14 height 14
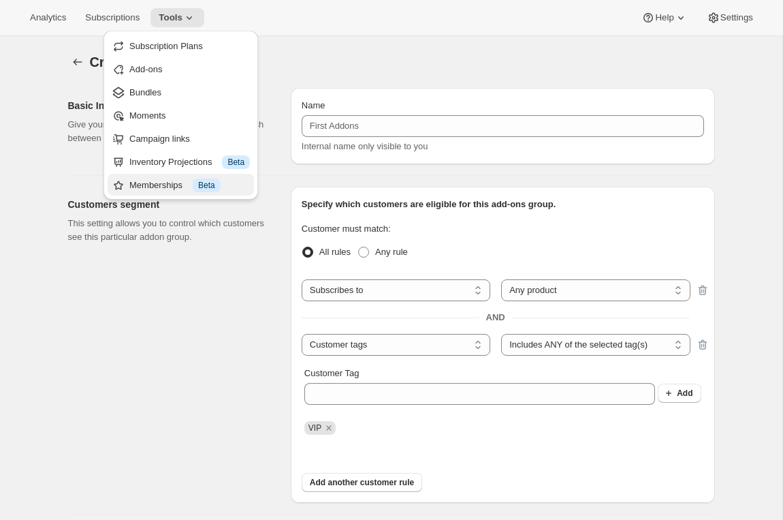
click at [168, 180] on div "Memberships Info Beta" at bounding box center [189, 185] width 121 height 14
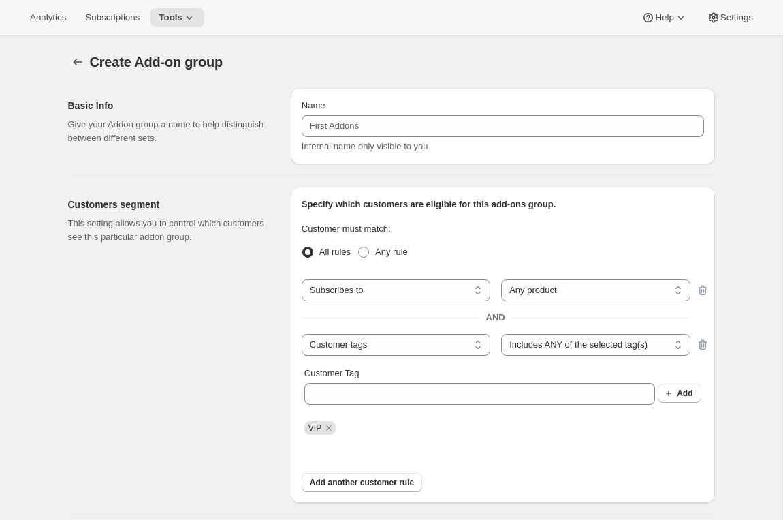
checkbox input "false"
radio input "true"
checkbox input "false"
radio input "true"
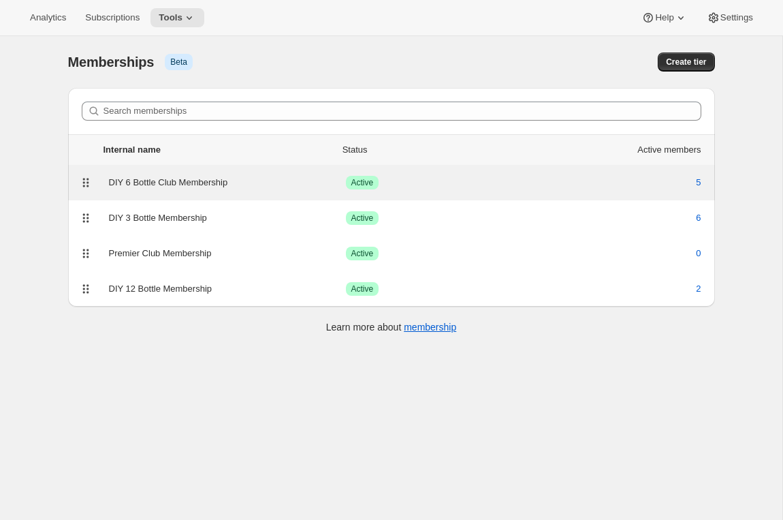
click at [256, 189] on div "DIY 6 Bottle Club Membership" at bounding box center [227, 183] width 237 height 14
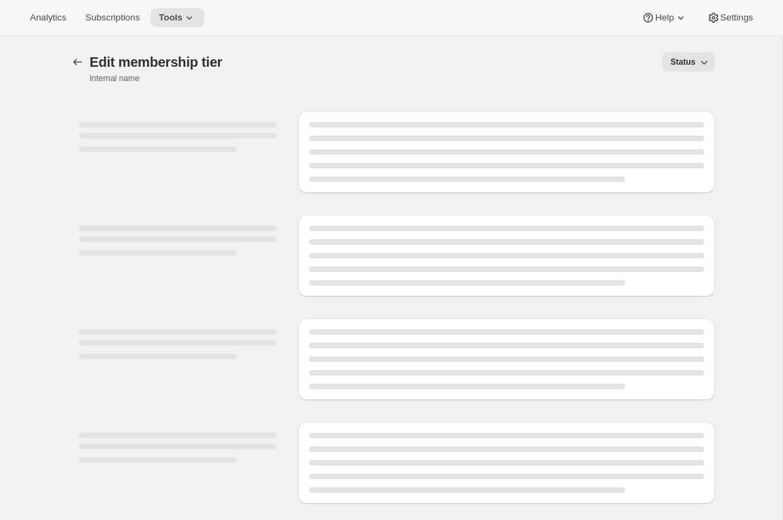
select select "variants"
